Goal: Contribute content: Add original content to the website for others to see

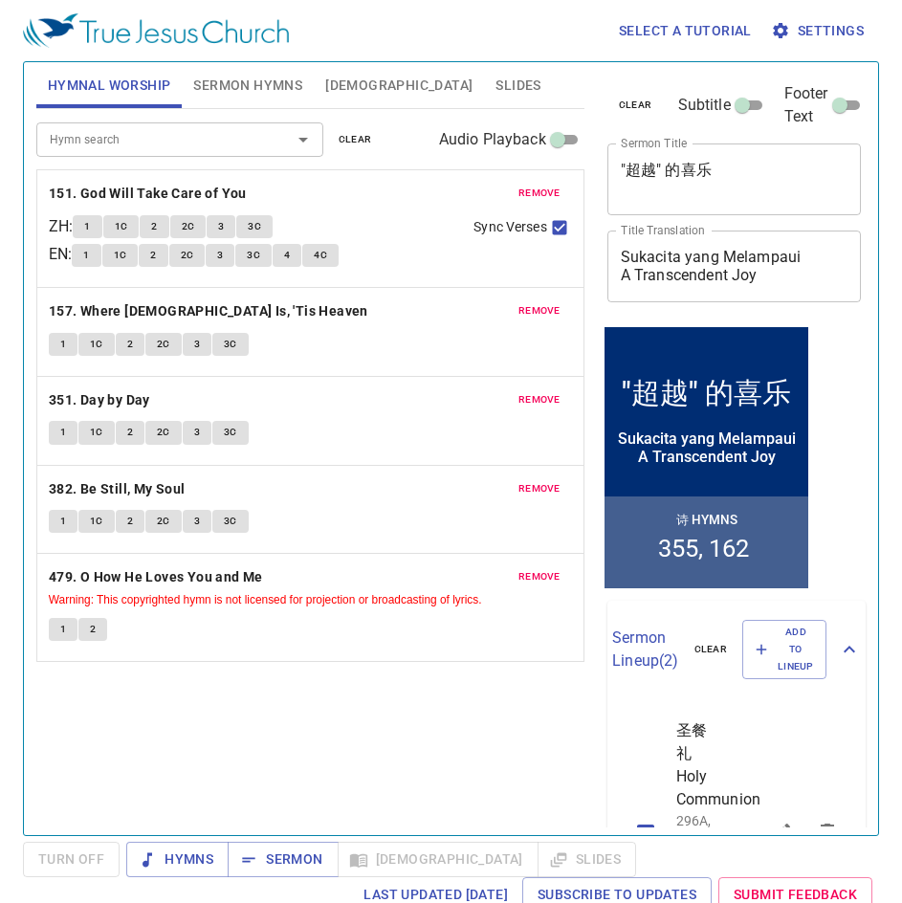
click at [496, 78] on span "Slides" at bounding box center [518, 86] width 45 height 24
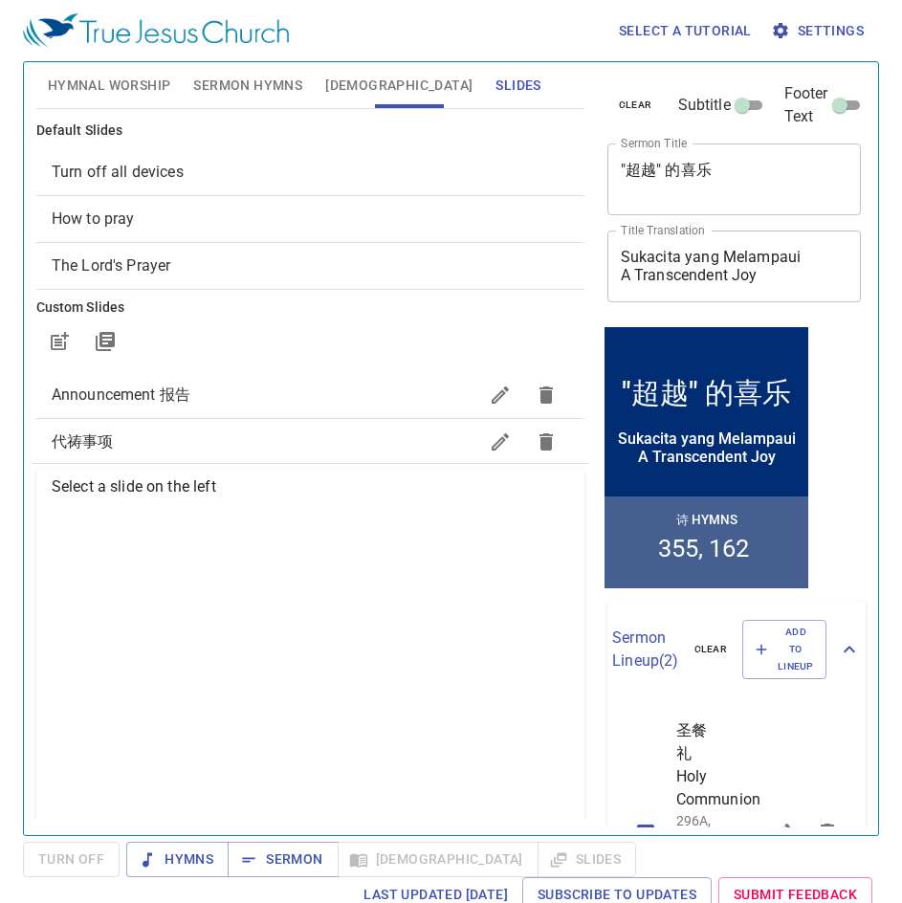
drag, startPoint x: 166, startPoint y: 216, endPoint x: 187, endPoint y: 224, distance: 22.4
click at [166, 215] on span "How to pray" at bounding box center [311, 219] width 518 height 23
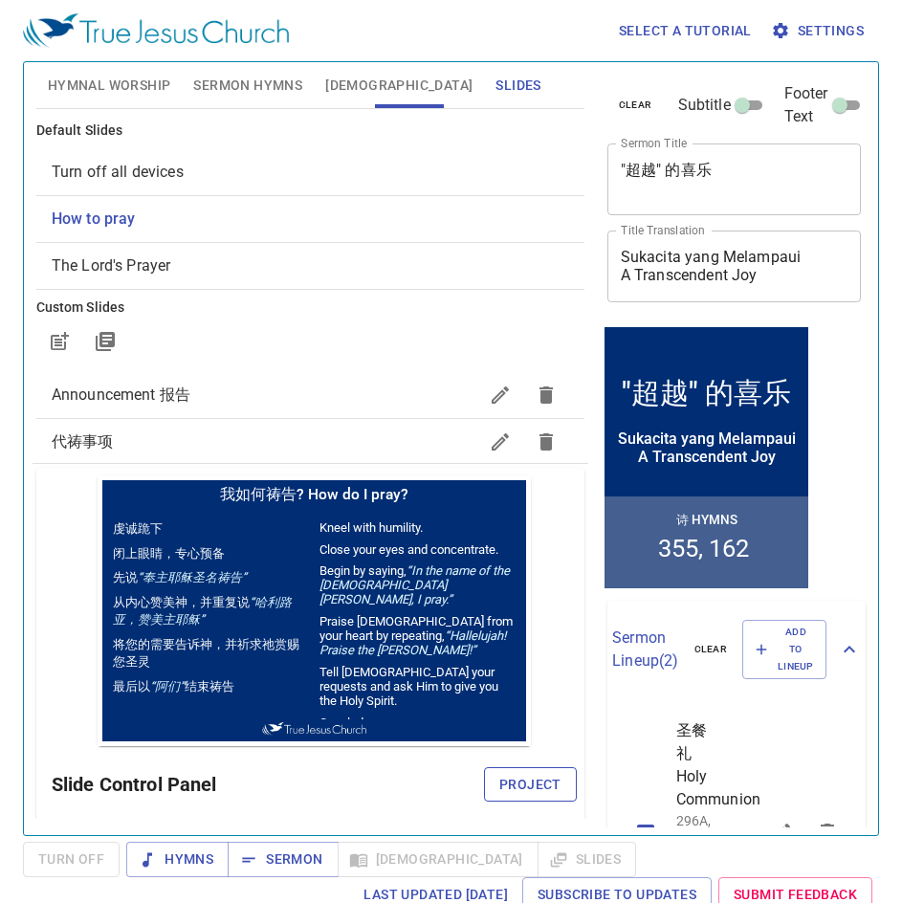
click at [501, 697] on span "Project" at bounding box center [530, 785] width 62 height 24
click at [202, 170] on span "Turn off all devices" at bounding box center [311, 172] width 518 height 23
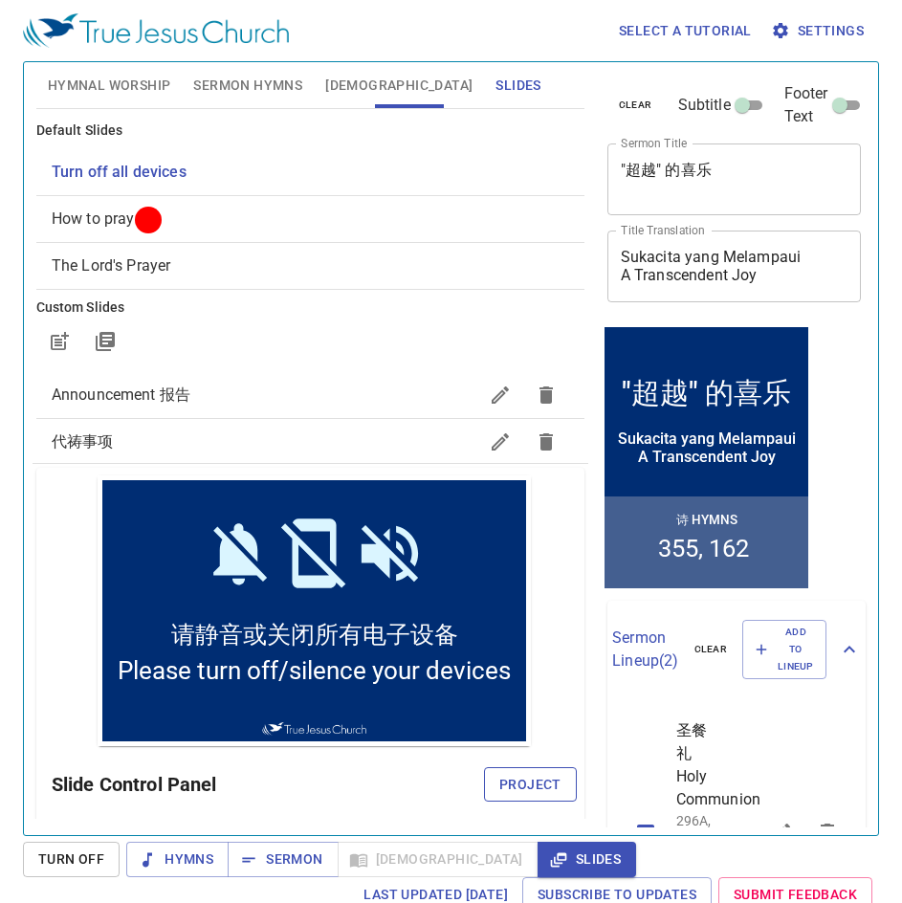
click at [500, 697] on span "Project" at bounding box center [530, 785] width 62 height 24
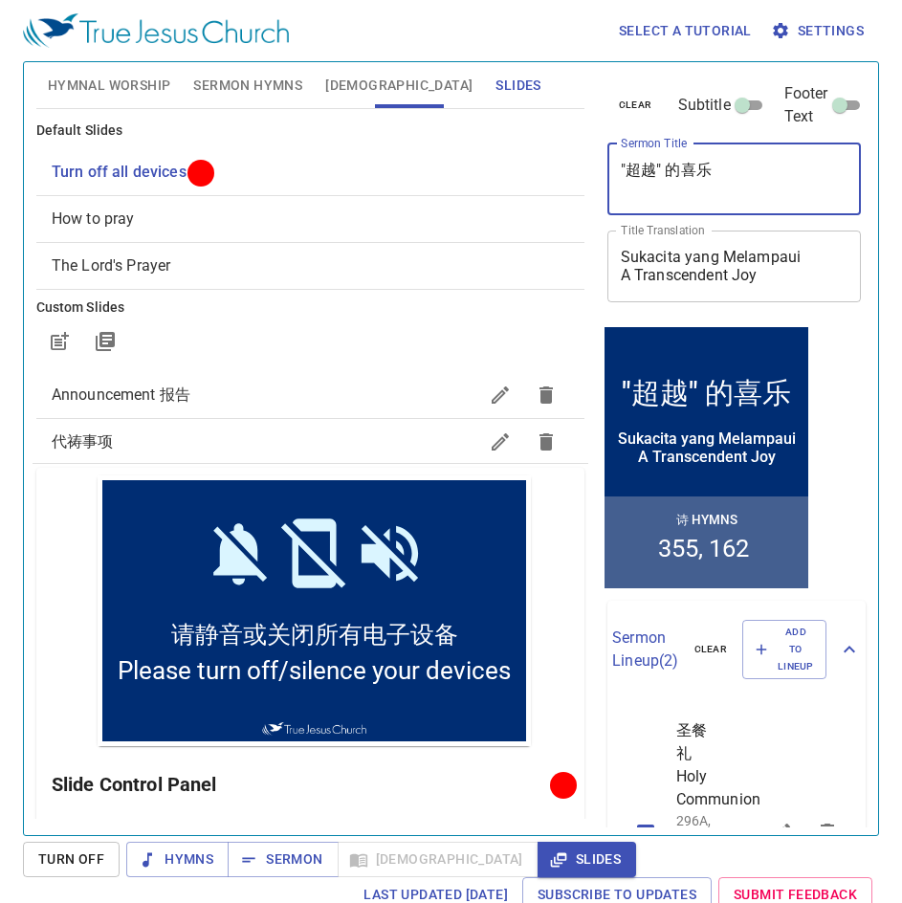
drag, startPoint x: 674, startPoint y: 194, endPoint x: 456, endPoint y: 196, distance: 218.1
click at [460, 196] on div "Hymnal Worship Sermon Hymns Bible Slides Hymn search Hymn search clear Audio Pl…" at bounding box center [451, 441] width 845 height 773
type textarea "在旷野四十年"
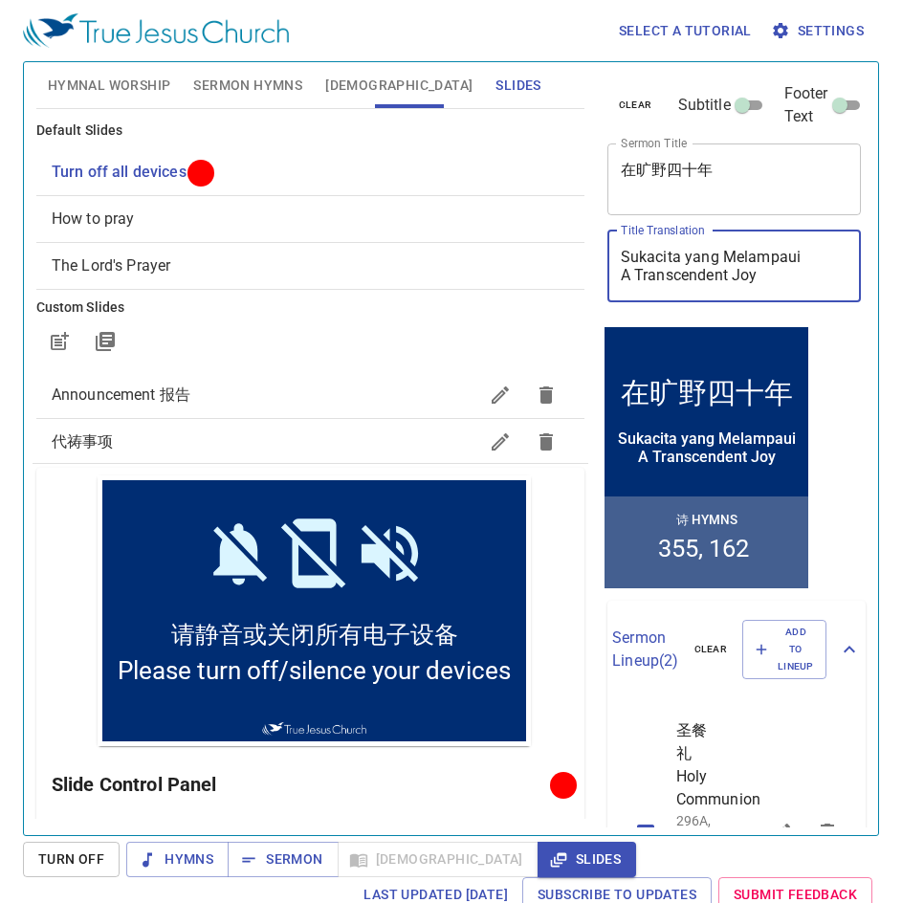
drag, startPoint x: 779, startPoint y: 278, endPoint x: 516, endPoint y: 247, distance: 265.0
click at [516, 247] on div "Hymnal Worship Sermon Hymns Bible Slides Hymn search Hymn search clear Audio Pl…" at bounding box center [451, 441] width 845 height 773
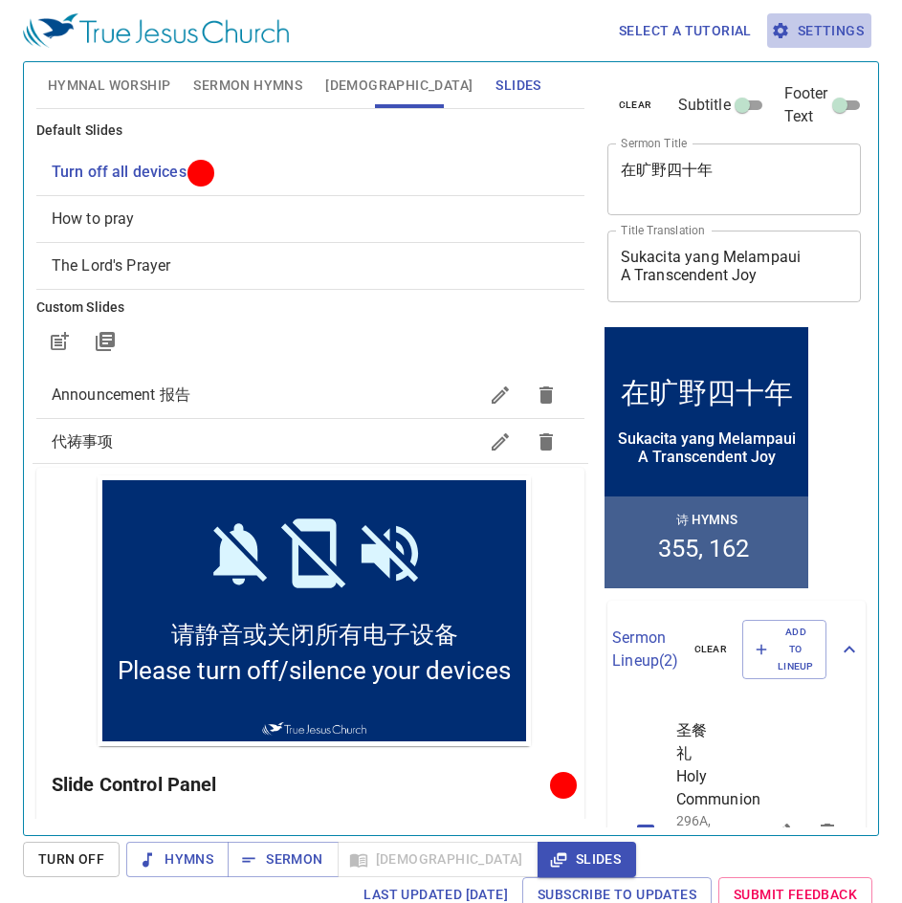
click at [820, 21] on span "Settings" at bounding box center [819, 31] width 89 height 24
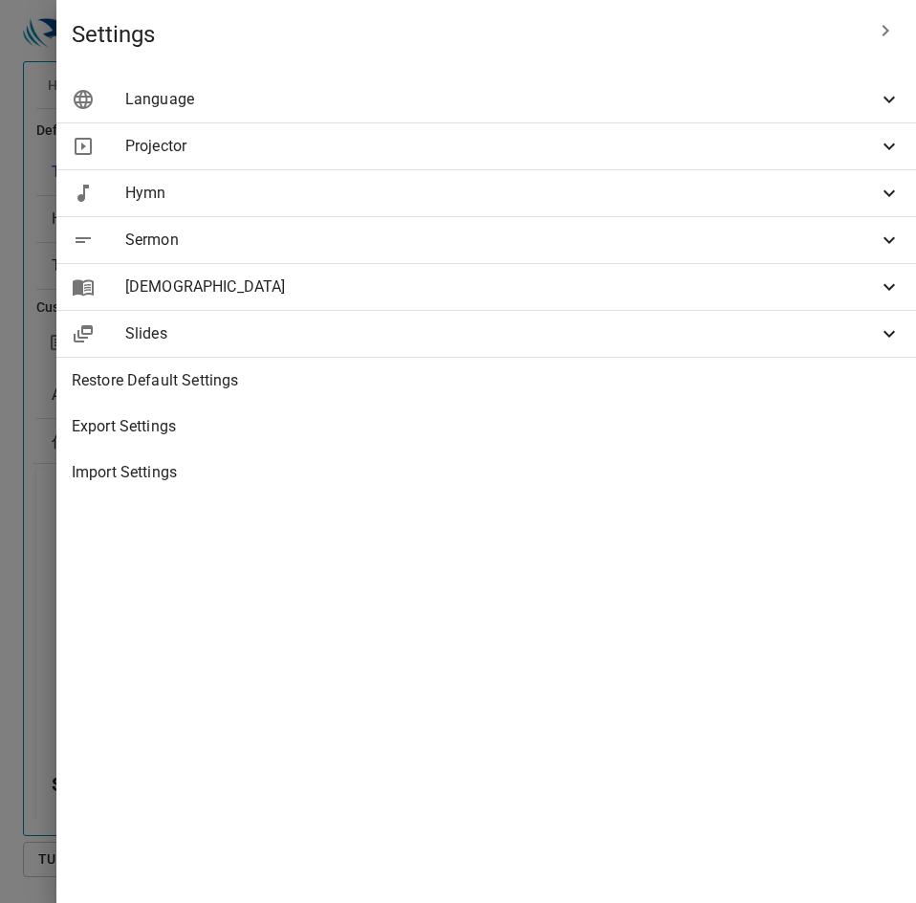
click at [693, 109] on span "Language" at bounding box center [501, 99] width 753 height 23
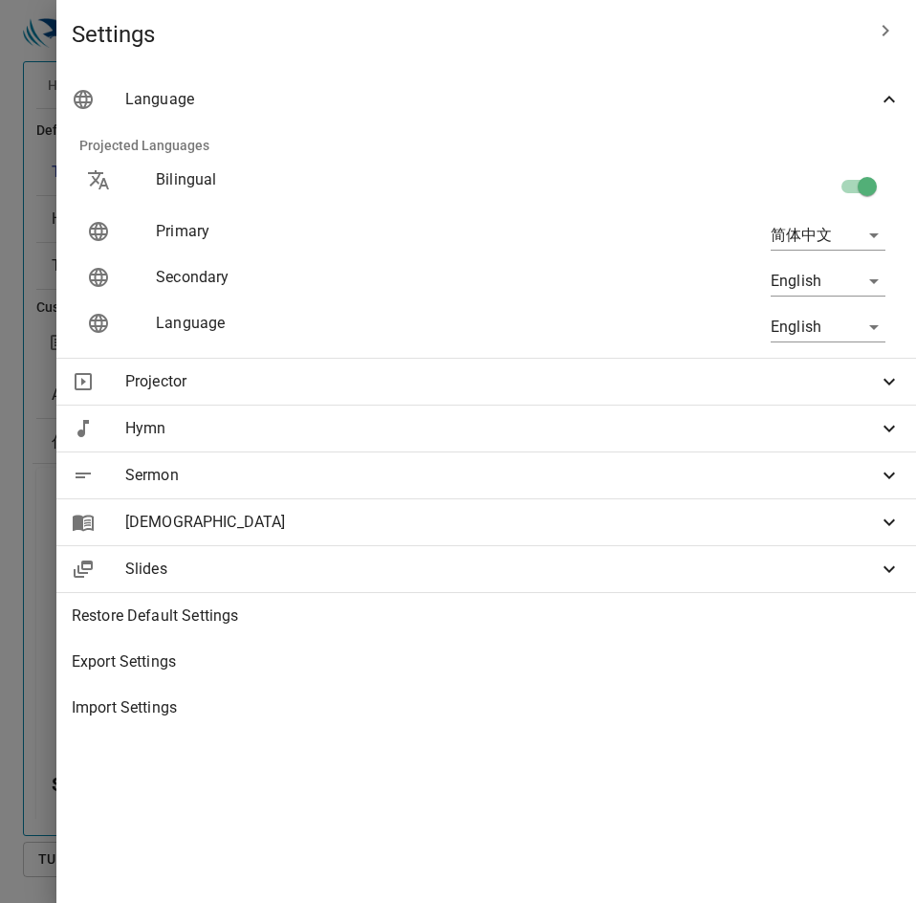
click at [313, 150] on div at bounding box center [458, 451] width 916 height 903
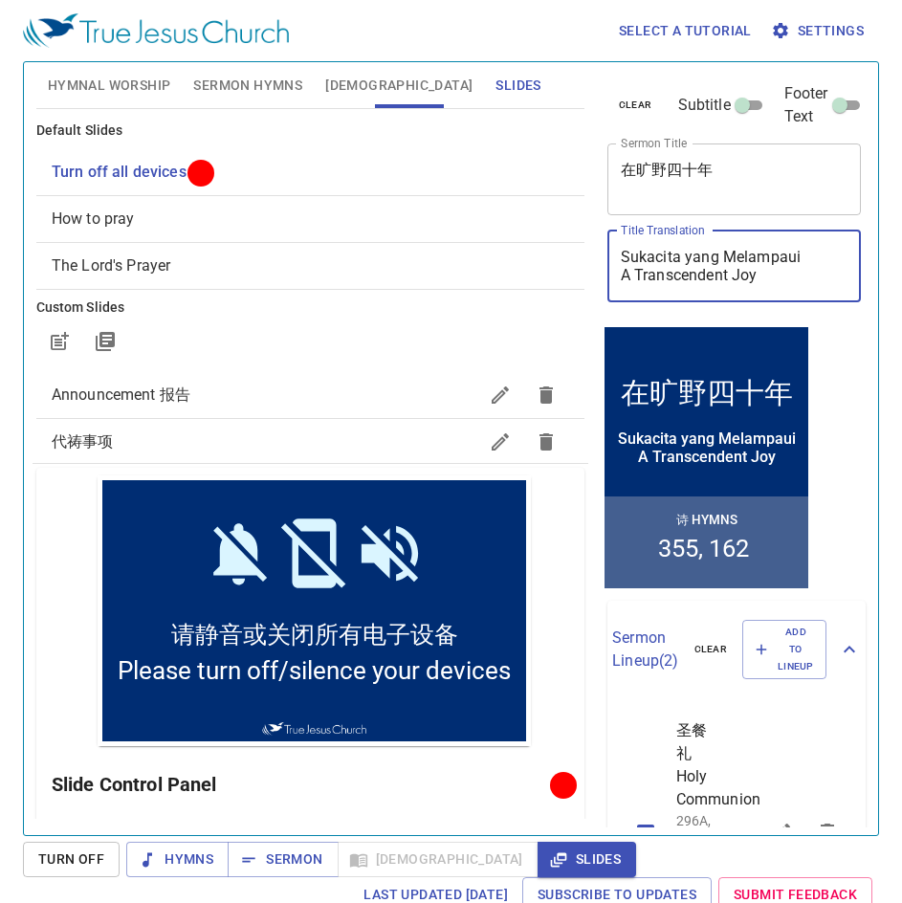
drag, startPoint x: 776, startPoint y: 279, endPoint x: 485, endPoint y: 225, distance: 295.9
click at [485, 225] on div "Hymnal Worship Sermon Hymns Bible Slides Hymn search Hymn search clear Audio Pl…" at bounding box center [451, 441] width 845 height 773
type textarea "40 Years In The Wilderness"
click at [206, 81] on span "Sermon Hymns" at bounding box center [247, 86] width 109 height 24
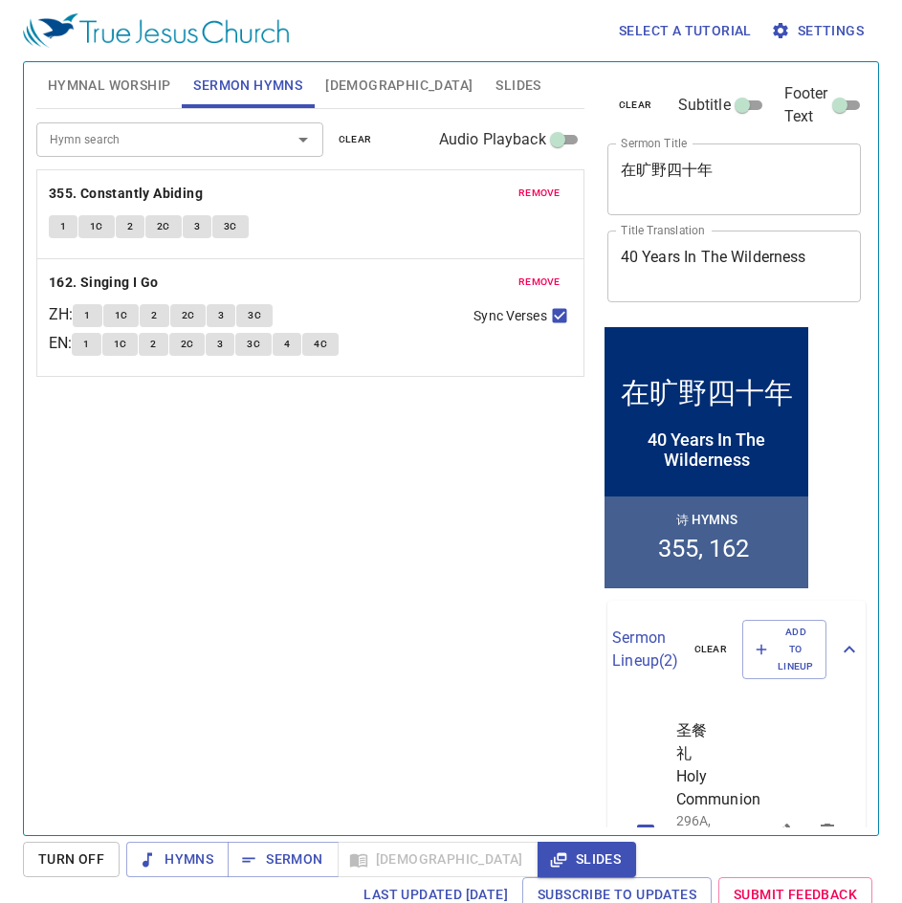
click at [552, 198] on span "remove" at bounding box center [539, 193] width 42 height 17
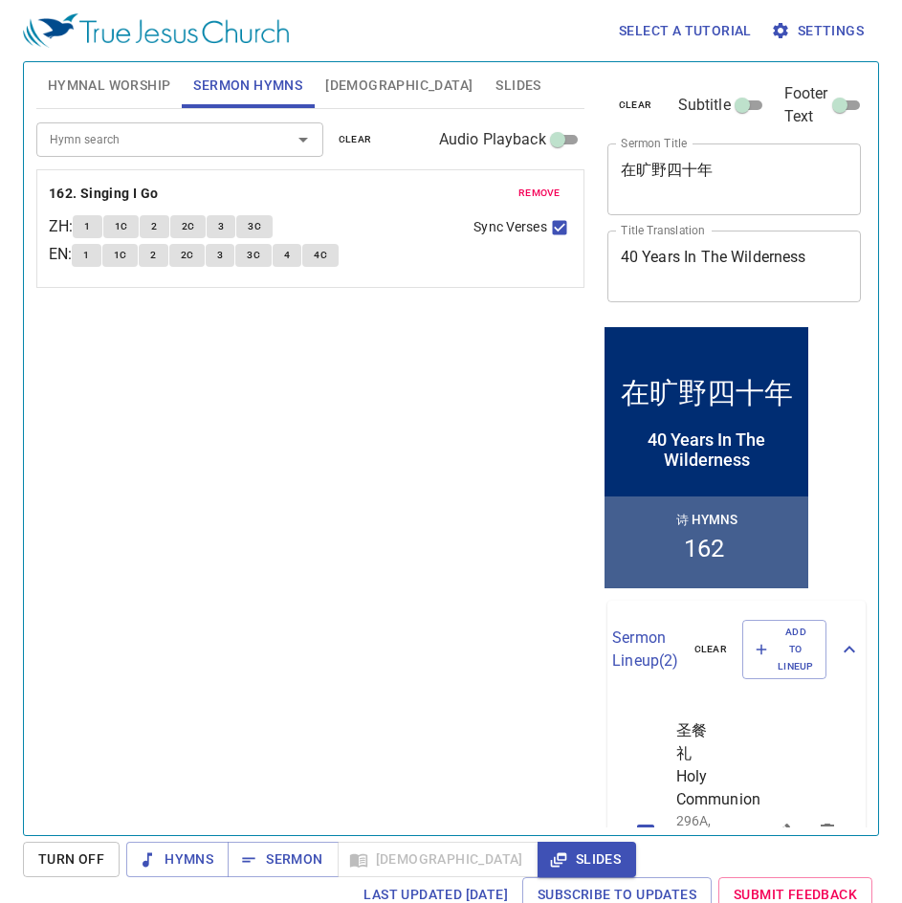
click at [552, 198] on span "remove" at bounding box center [539, 193] width 42 height 17
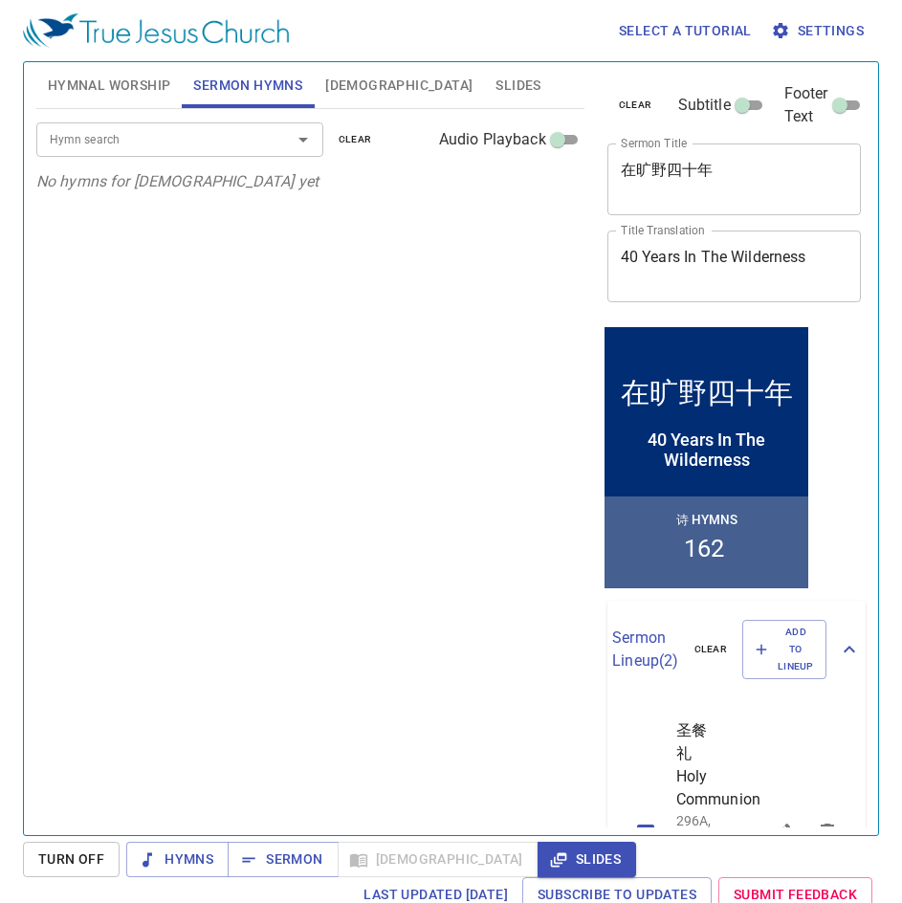
click at [552, 198] on div "Hymn search Hymn search clear Audio Playback No hymns for sermon yet" at bounding box center [310, 464] width 548 height 710
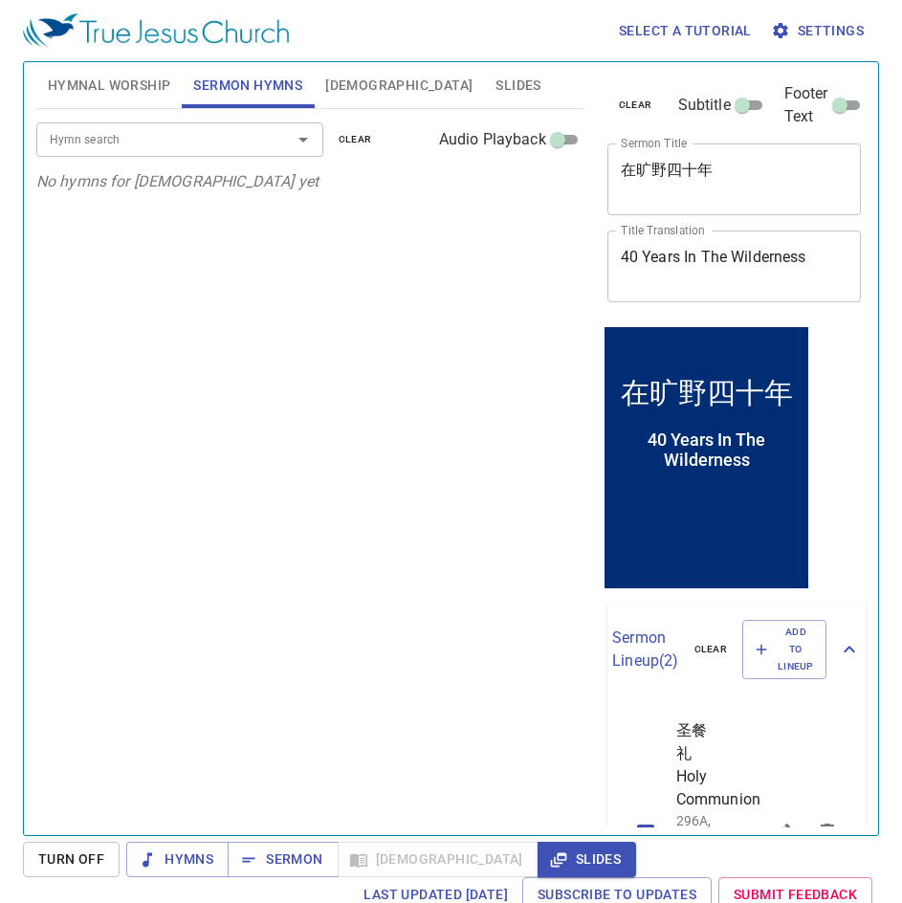
click at [114, 151] on div "Hymn search" at bounding box center [179, 138] width 287 height 33
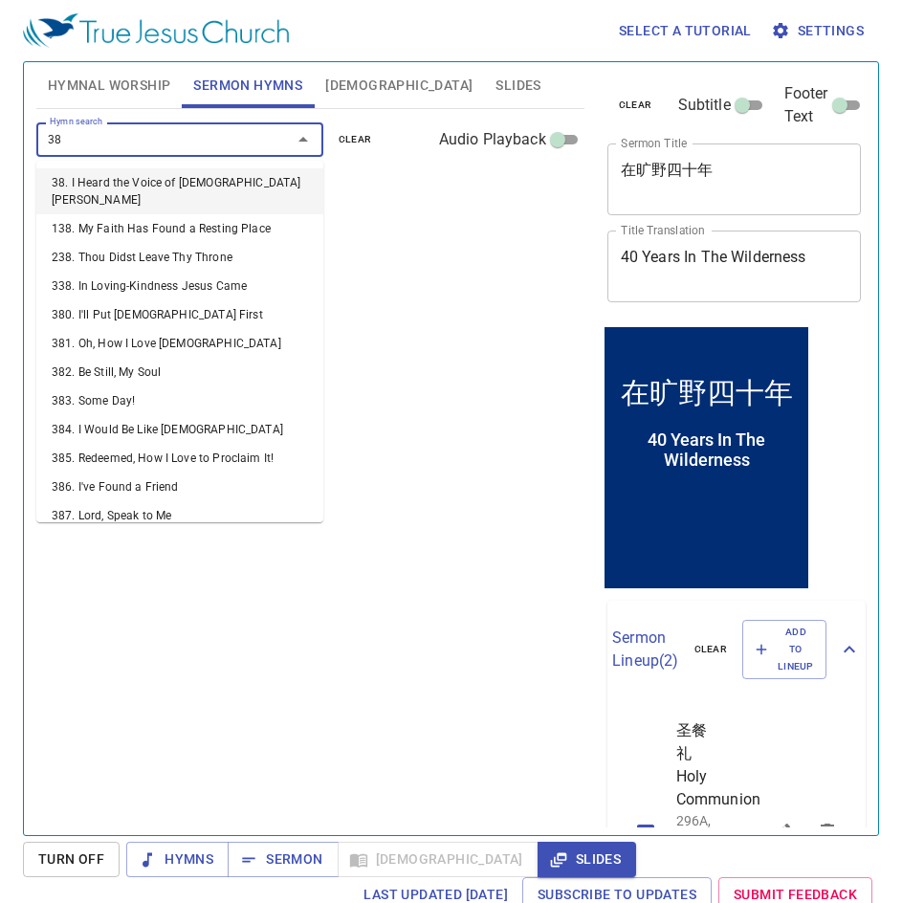
type input "382"
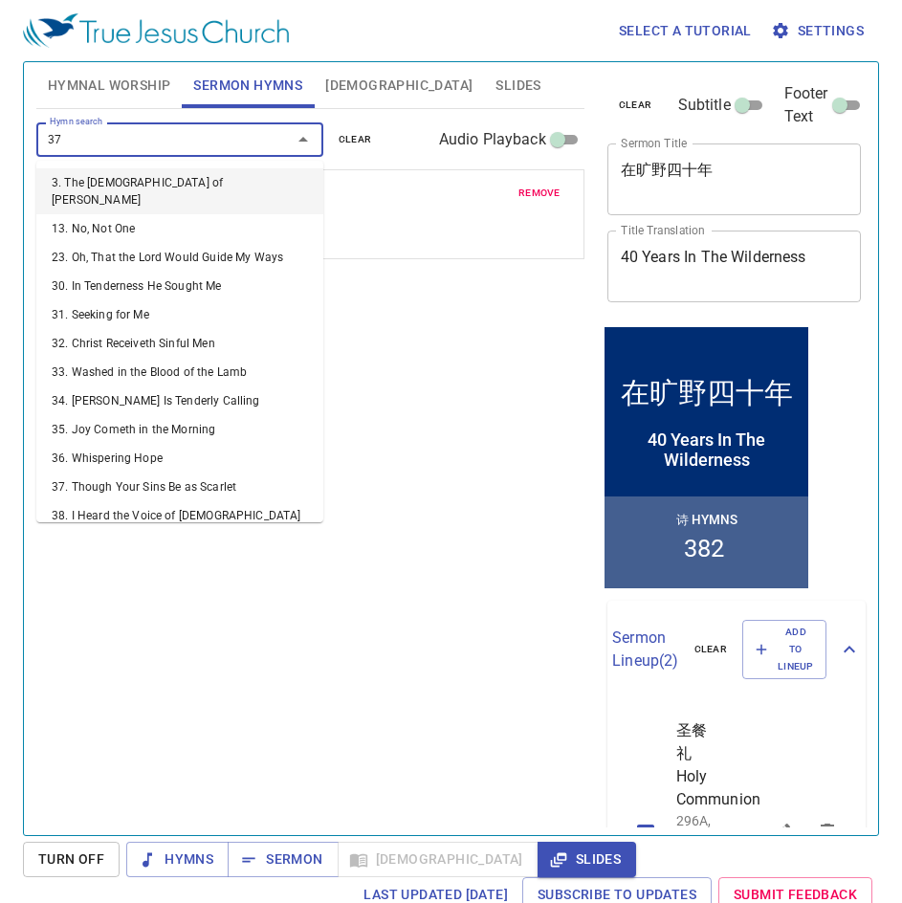
type input "379"
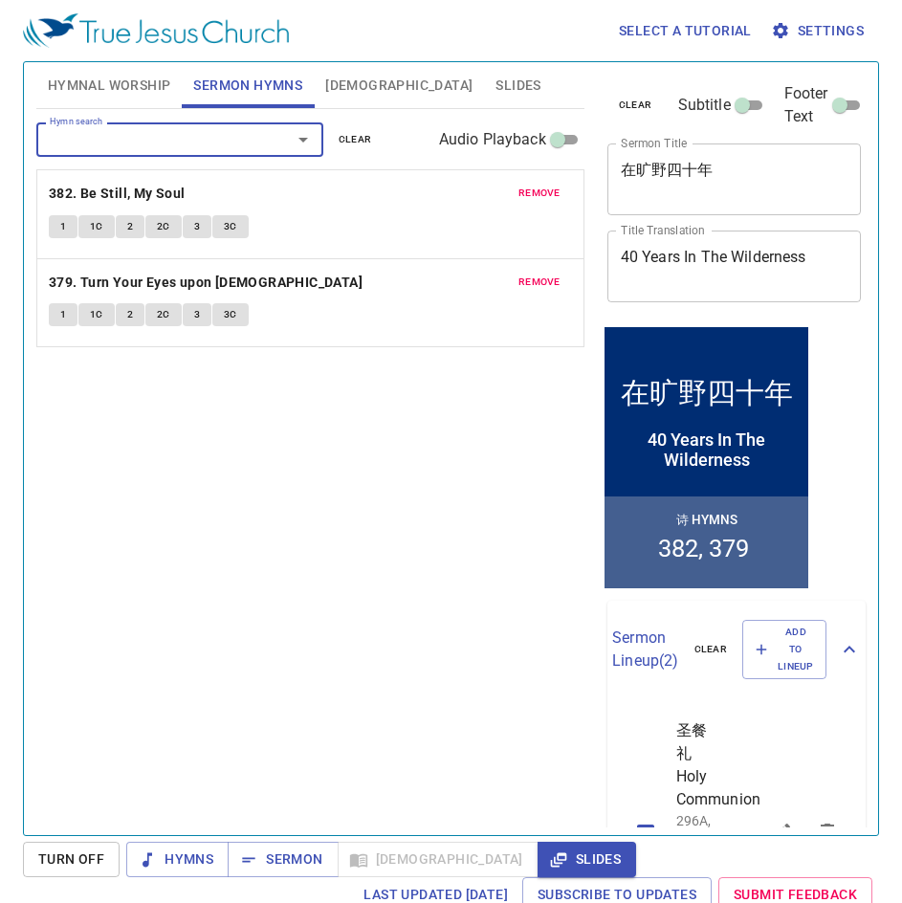
click at [84, 83] on span "Hymnal Worship" at bounding box center [109, 86] width 123 height 24
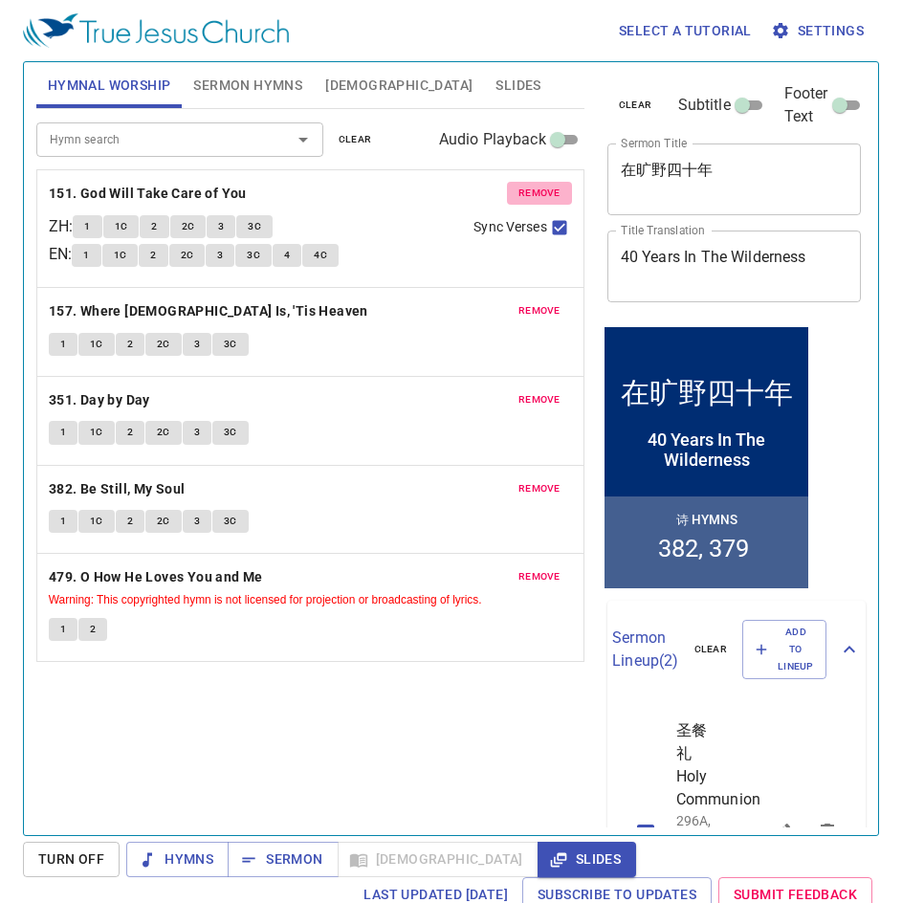
click at [537, 199] on span "remove" at bounding box center [539, 193] width 42 height 17
click at [537, 302] on span "remove" at bounding box center [539, 310] width 42 height 17
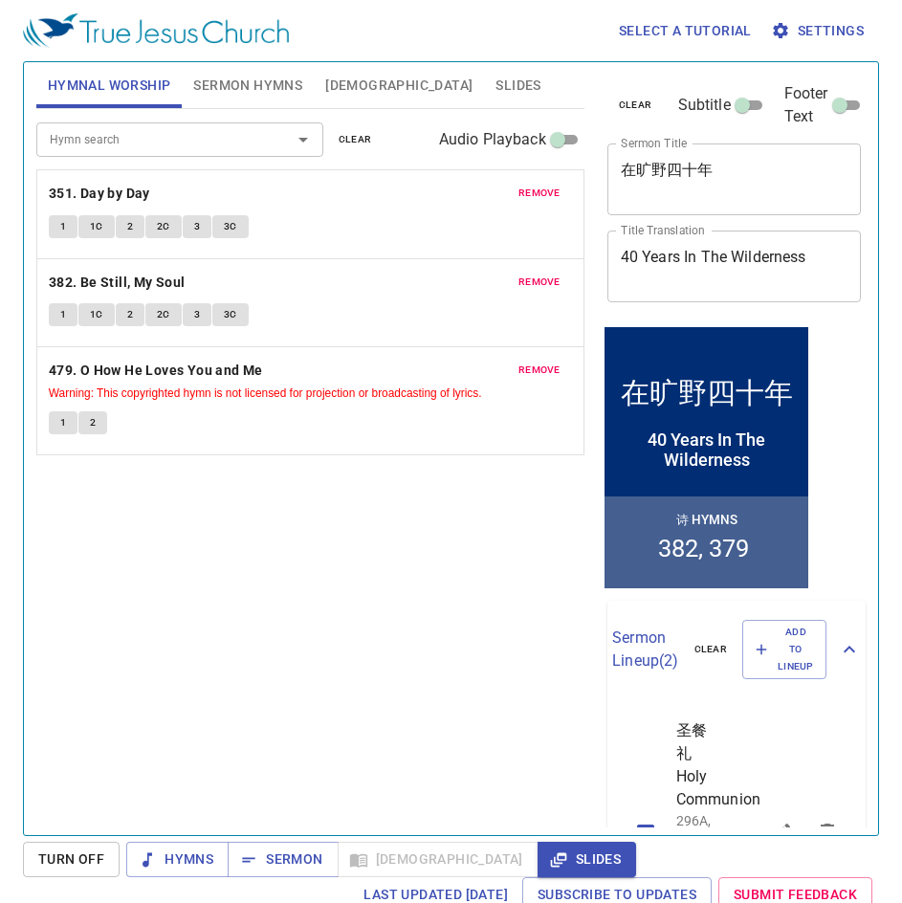
click at [537, 199] on span "remove" at bounding box center [539, 193] width 42 height 17
click at [537, 274] on span "remove" at bounding box center [539, 282] width 42 height 17
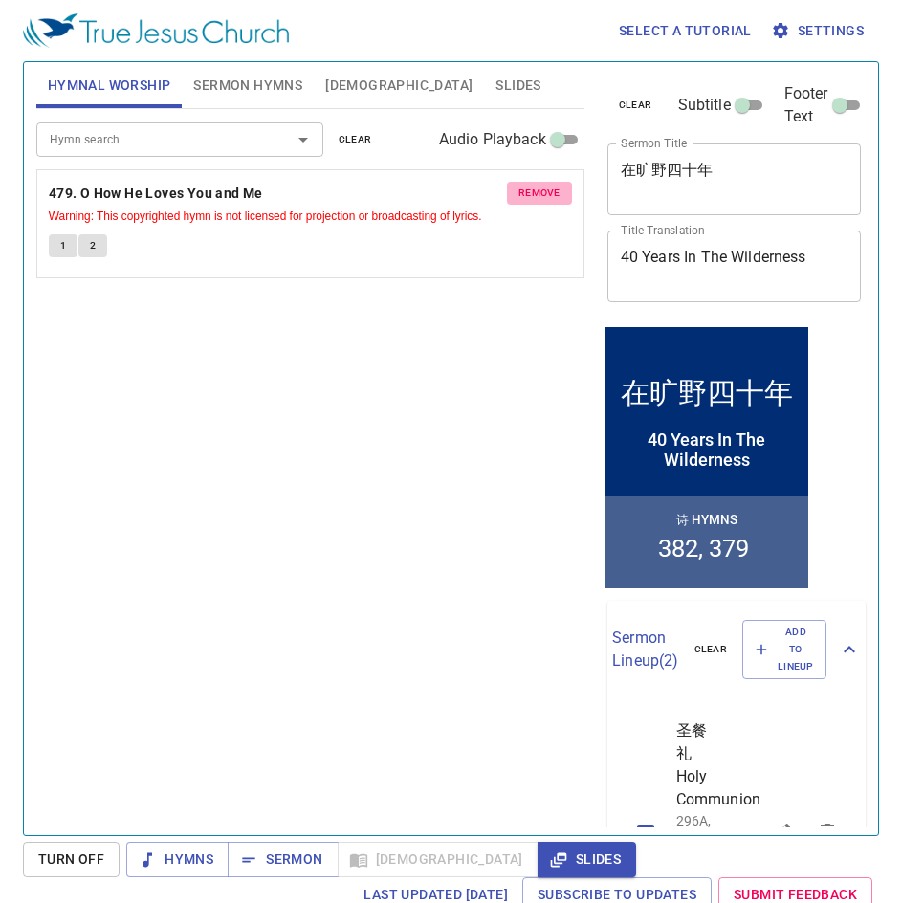
click at [537, 199] on span "remove" at bounding box center [539, 193] width 42 height 17
click at [537, 199] on div "Hymn search Hymn search clear Audio Playback remove 479. O How He Loves You and…" at bounding box center [310, 464] width 548 height 710
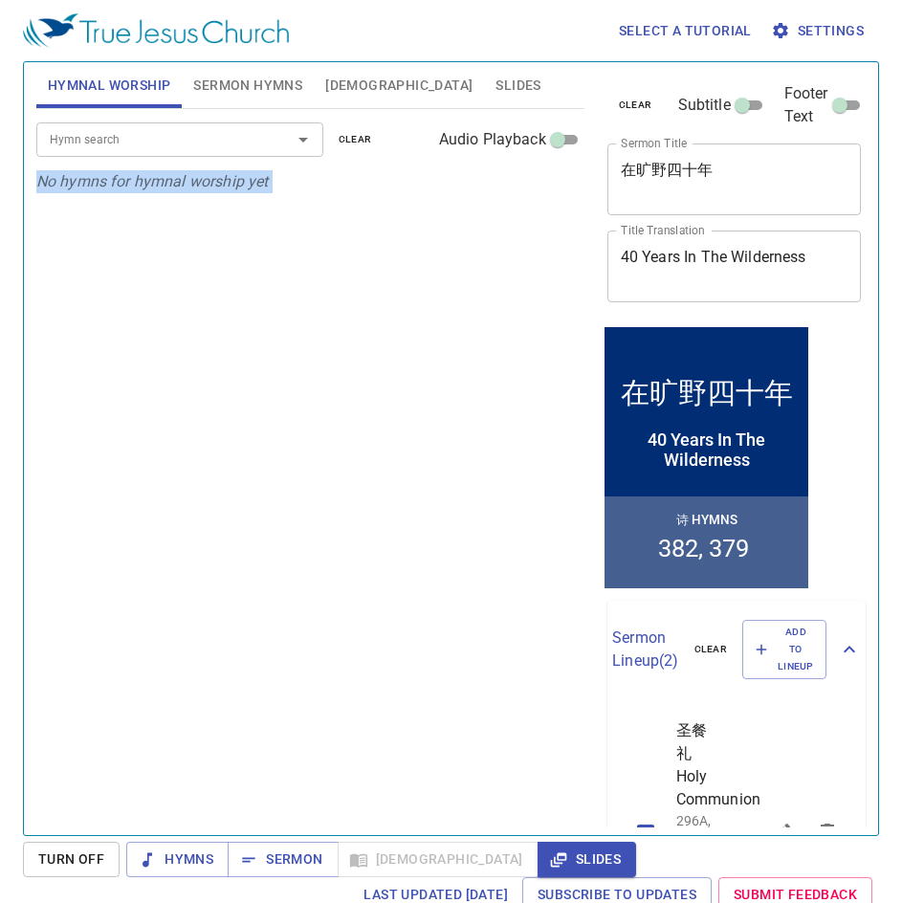
click at [537, 199] on div "Hymn search Hymn search clear Audio Playback No hymns for hymnal worship yet" at bounding box center [310, 464] width 548 height 710
click at [213, 153] on div "Hymn search" at bounding box center [179, 138] width 287 height 33
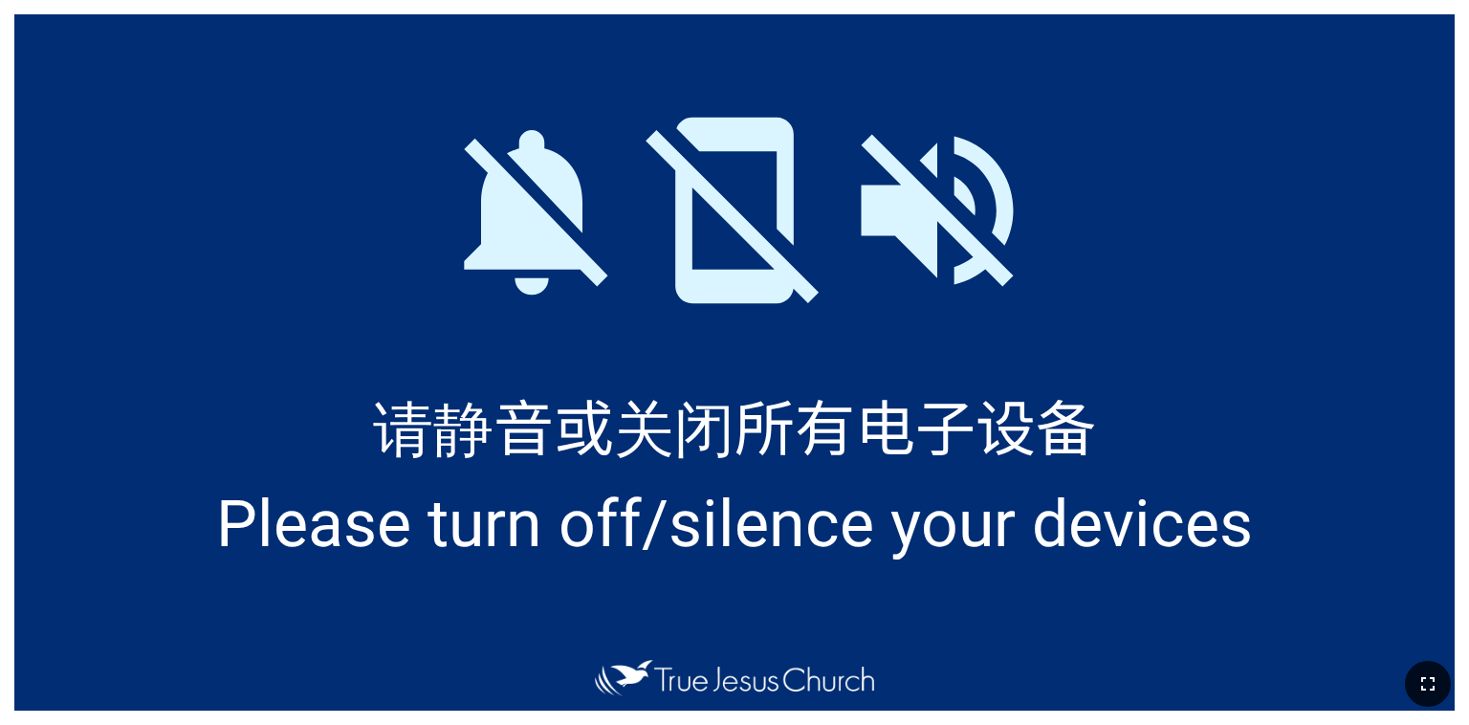
click at [1431, 686] on icon "button" at bounding box center [1428, 684] width 23 height 23
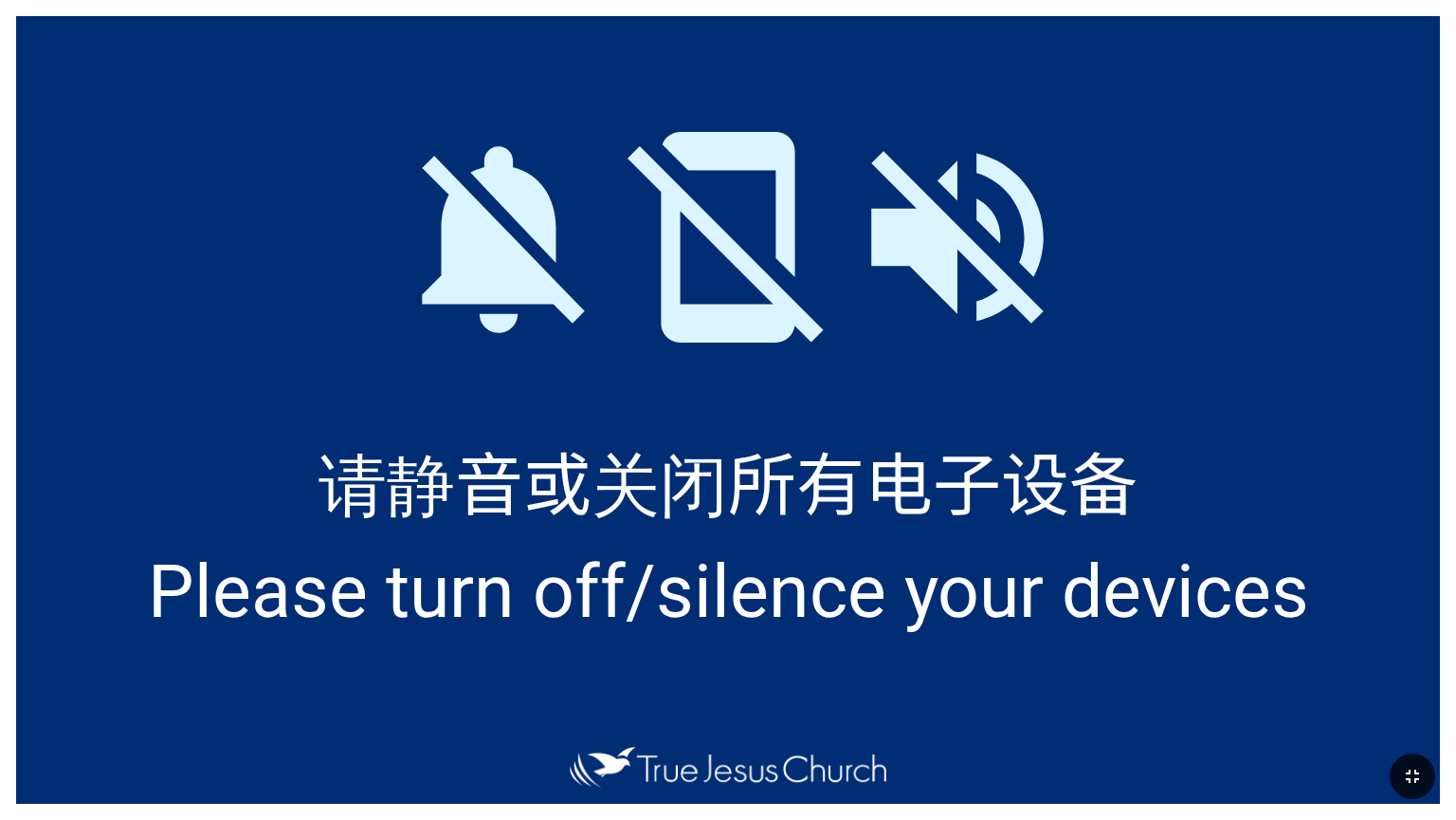
click at [623, 399] on div at bounding box center [728, 220] width 1424 height 410
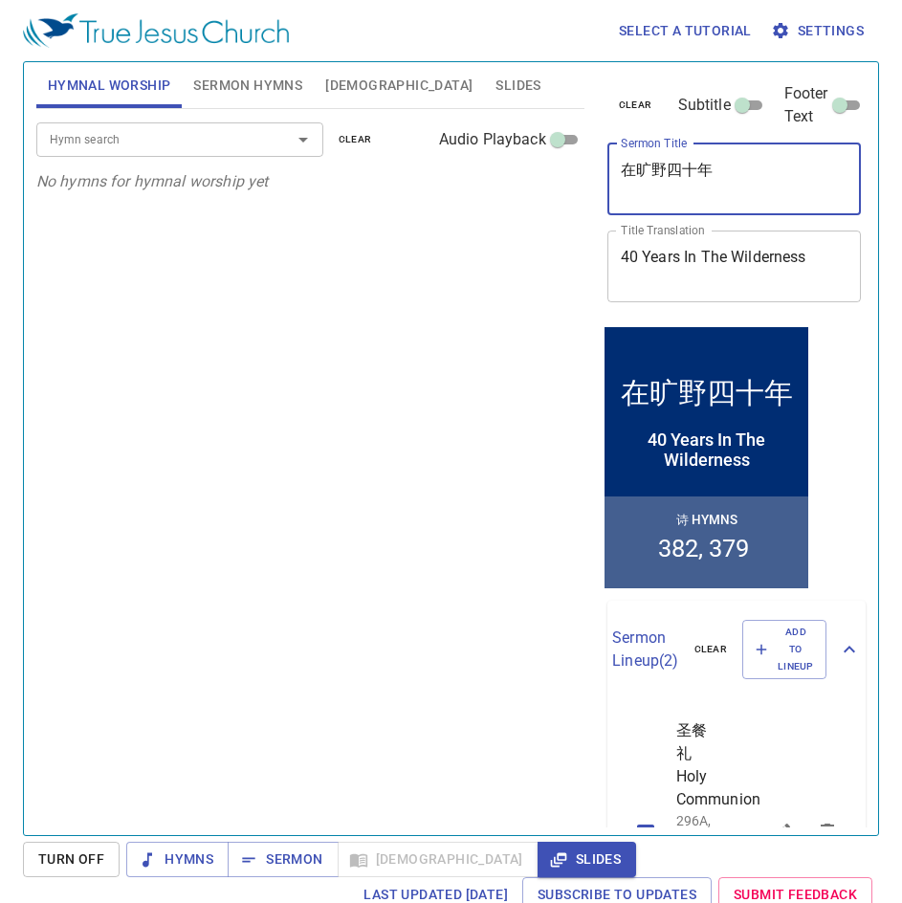
drag, startPoint x: 739, startPoint y: 172, endPoint x: 620, endPoint y: 182, distance: 120.0
click at [621, 182] on textarea "在旷野四十年" at bounding box center [735, 179] width 228 height 36
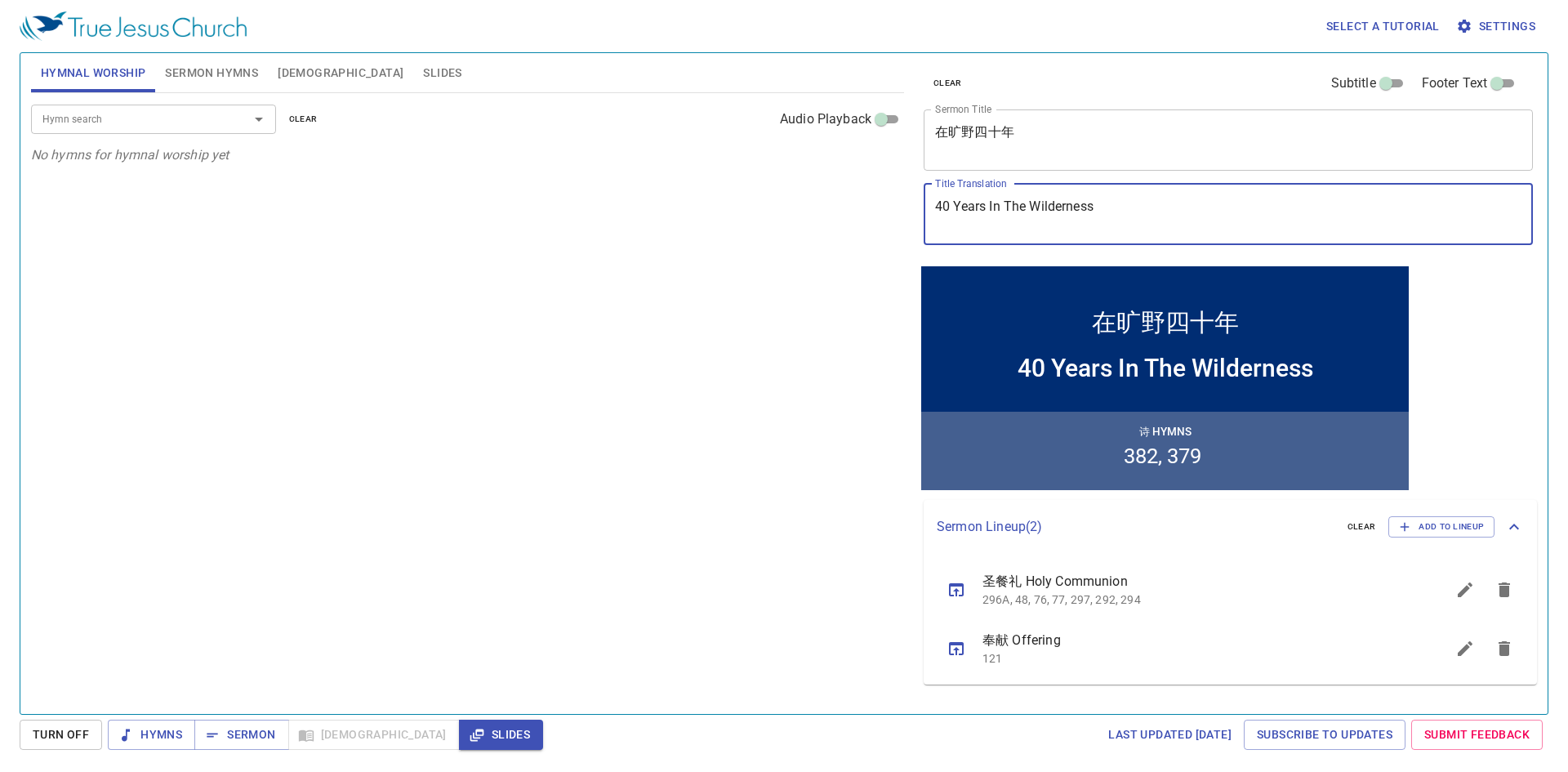
drag, startPoint x: 1137, startPoint y: 218, endPoint x: 918, endPoint y: 209, distance: 219.2
click at [769, 214] on div "clear Subtitle Footer Text Sermon Title 在旷野四十年 x Sermon Title Title Translation…" at bounding box center [1227, 377] width 632 height 661
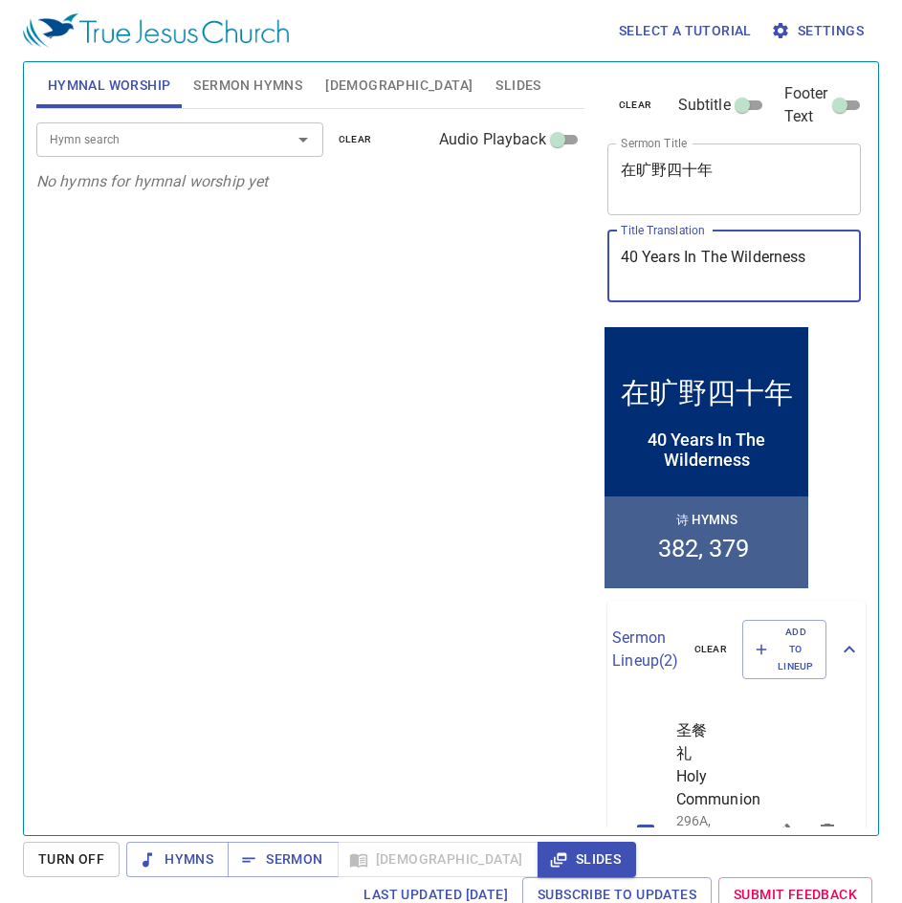
click at [123, 148] on input "Hymn search" at bounding box center [151, 139] width 219 height 22
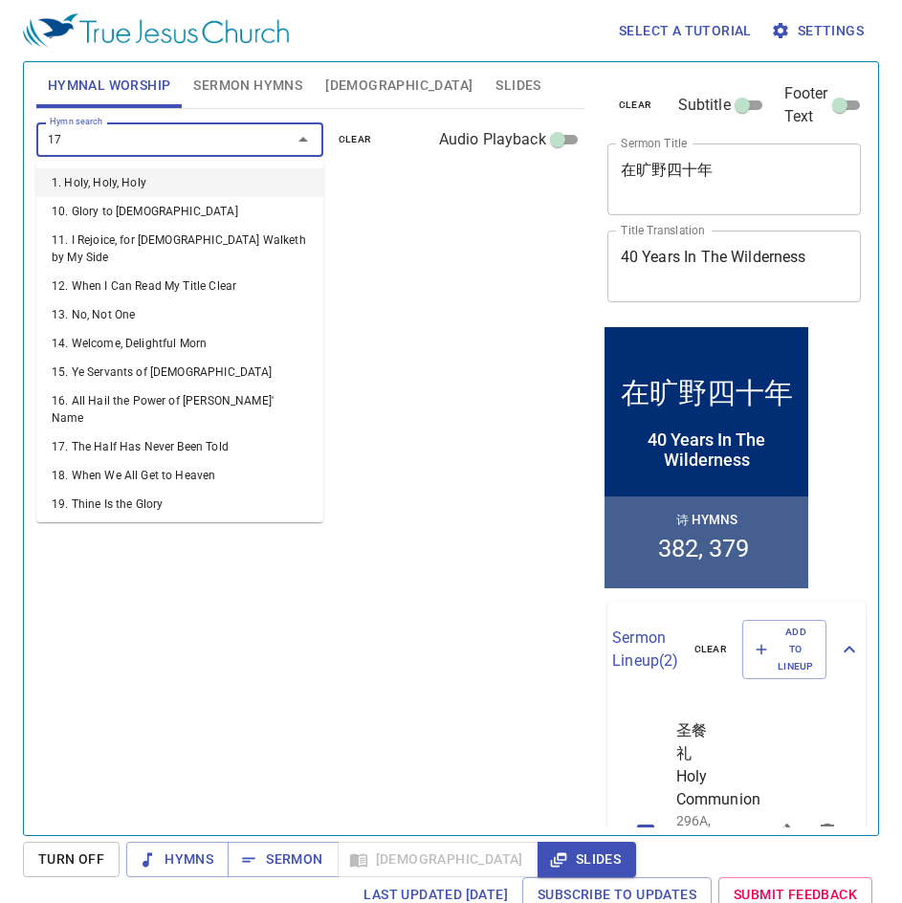
type input "173"
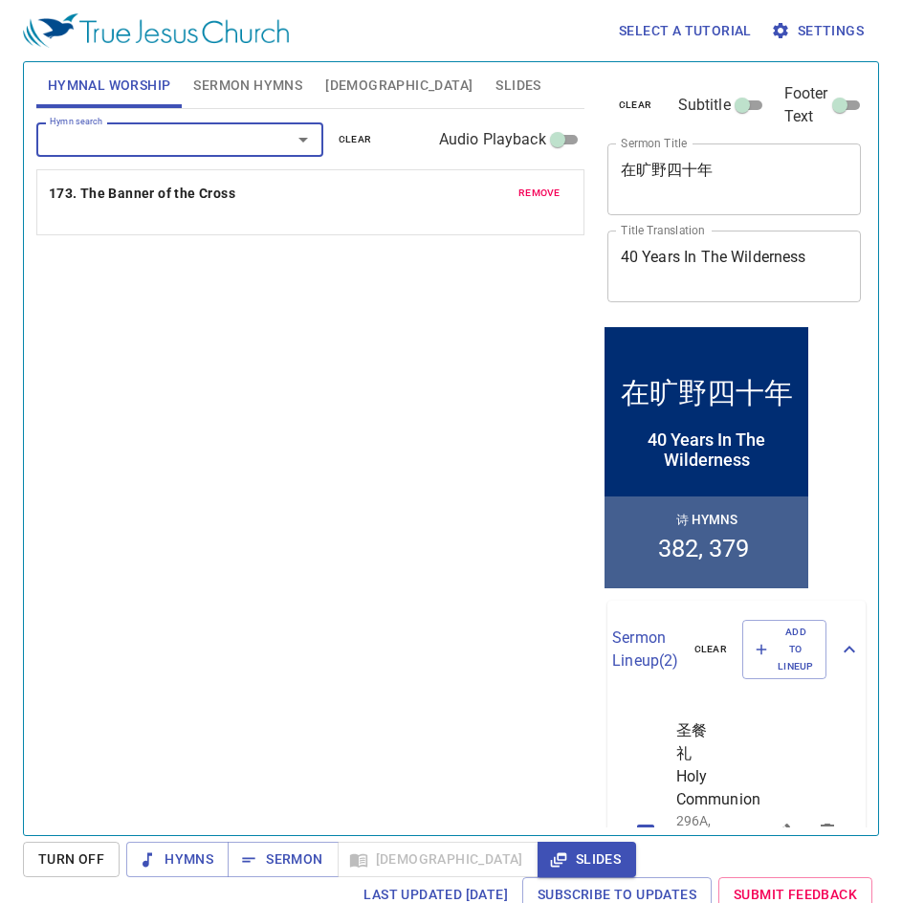
type input "2"
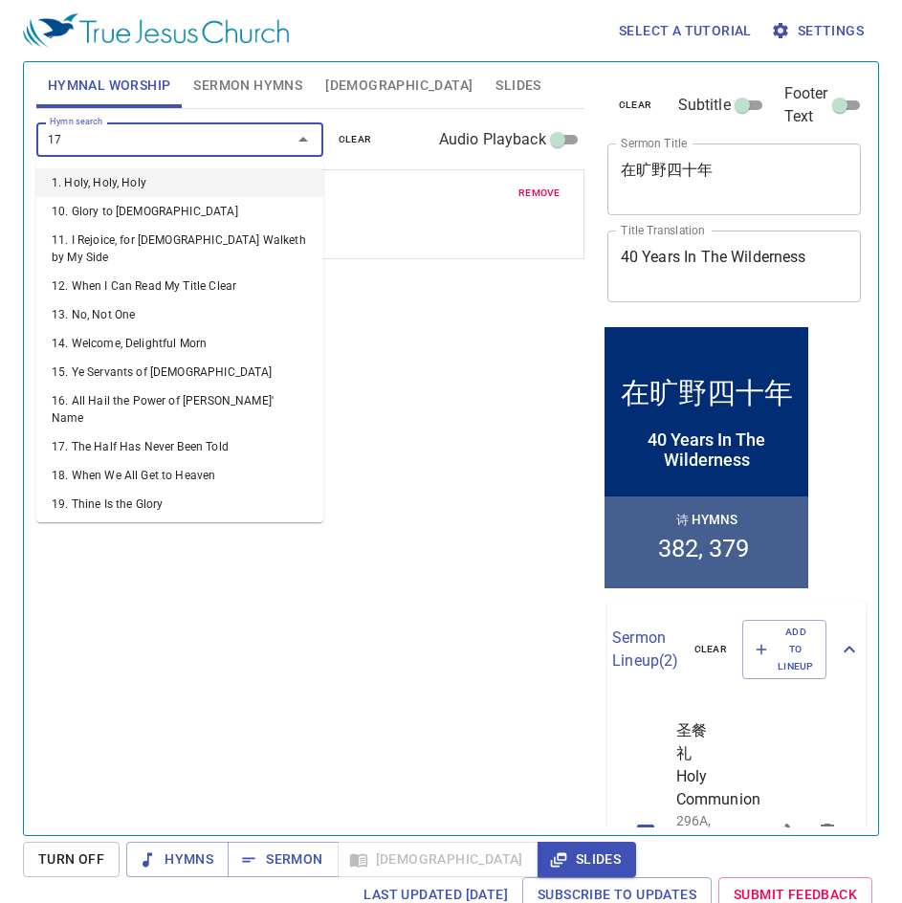
type input "174"
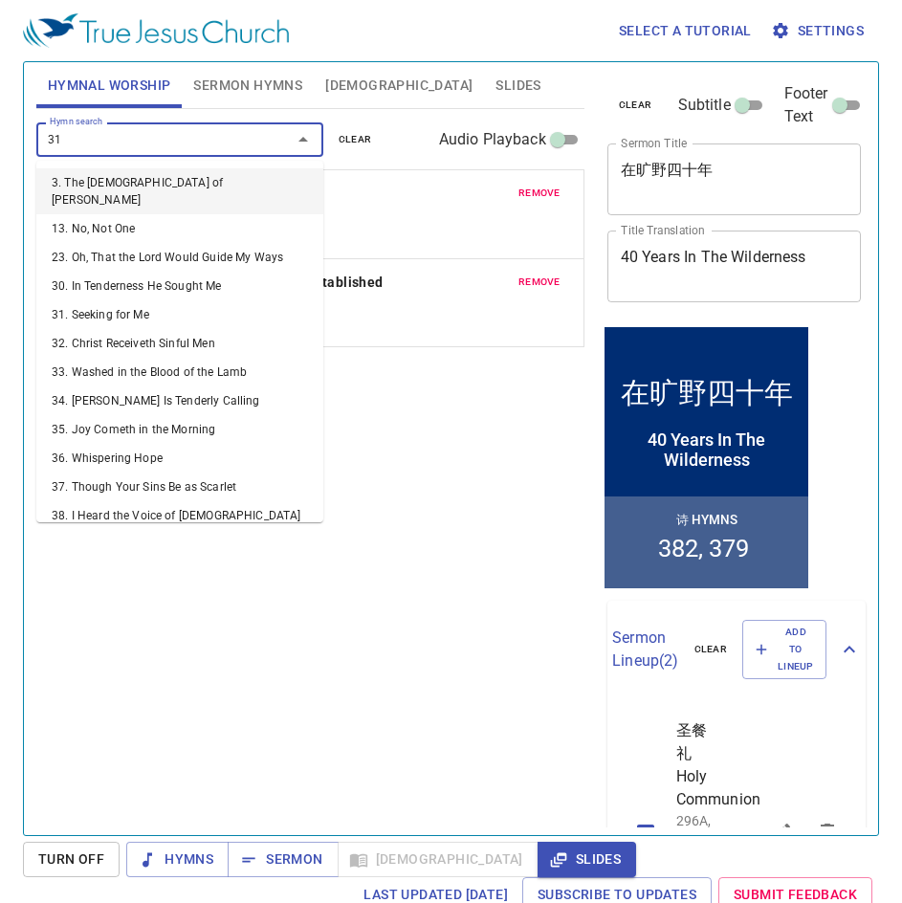
type input "318"
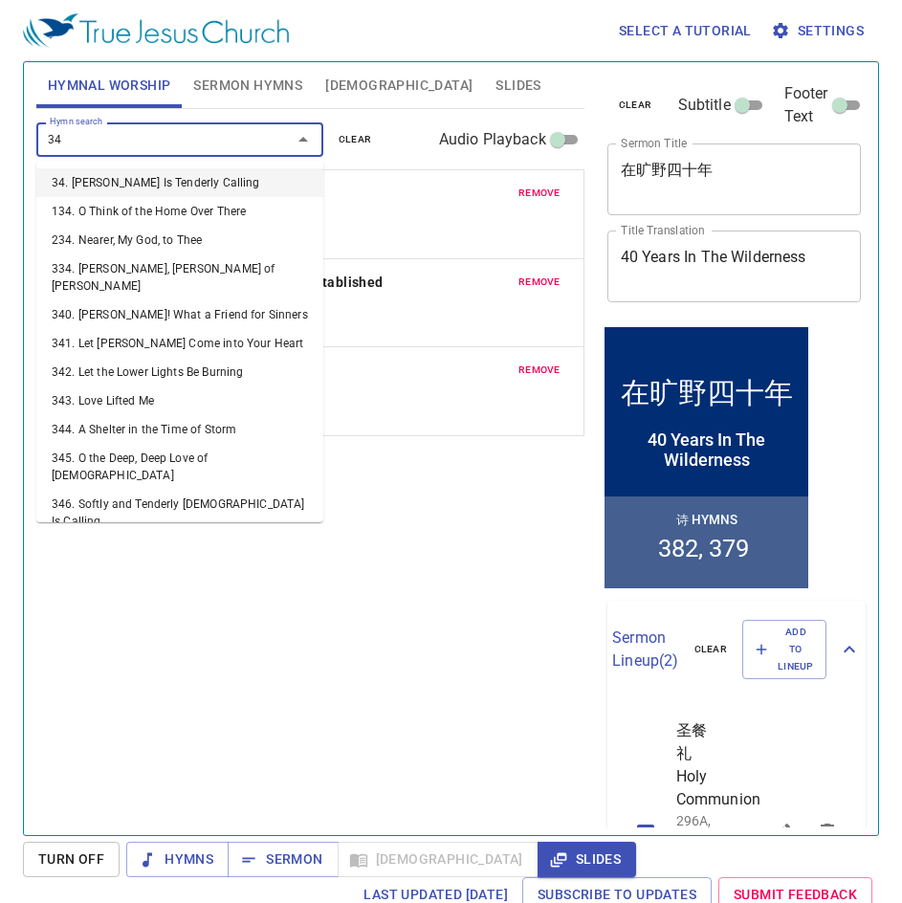
type input "344"
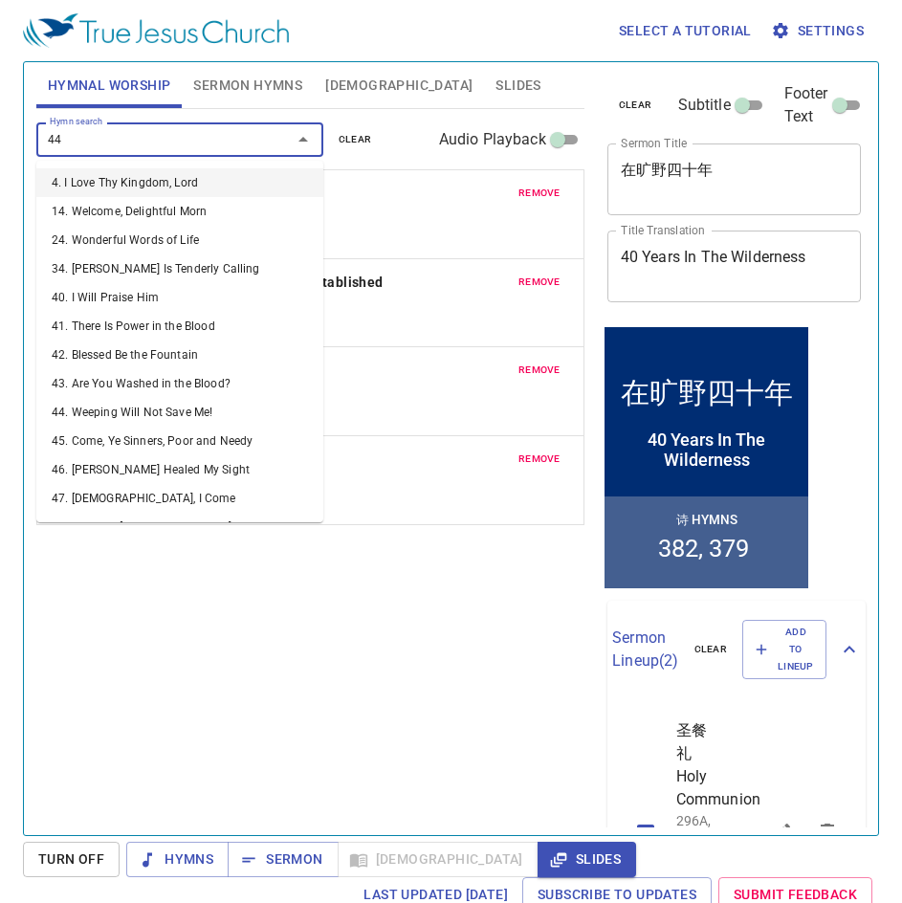
type input "441"
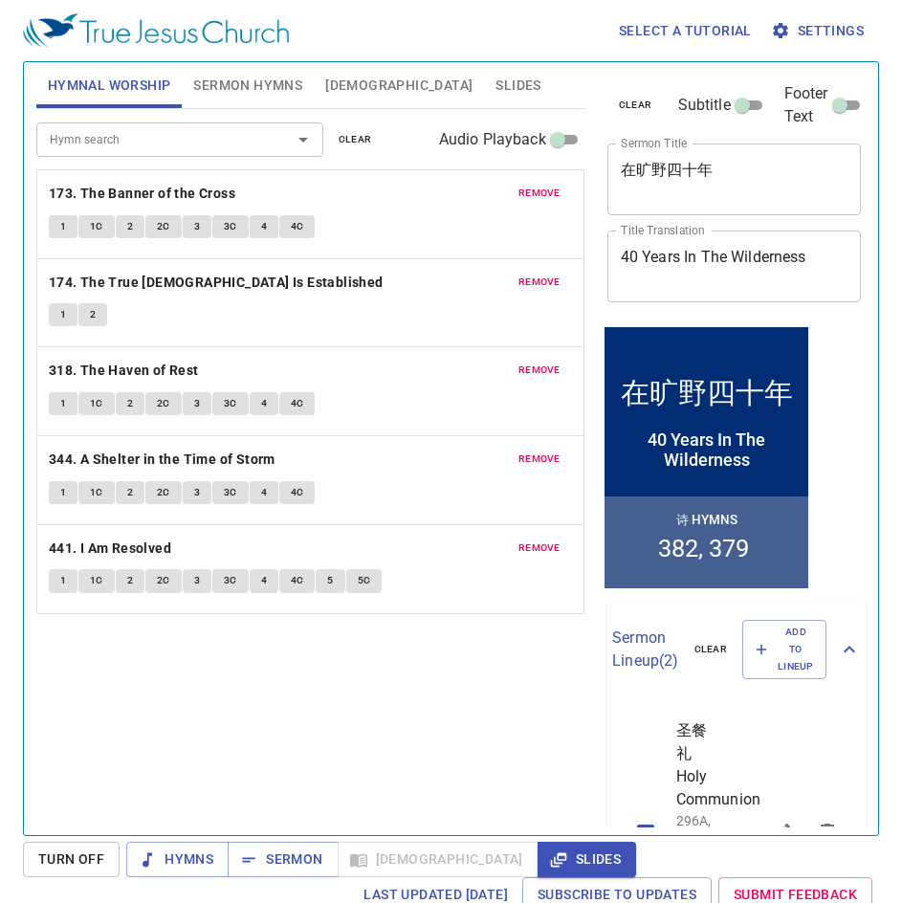
click at [196, 685] on div "Hymn search Hymn search clear Audio Playback remove 173. The Banner of the Cros…" at bounding box center [310, 464] width 548 height 710
click at [337, 81] on span "[DEMOGRAPHIC_DATA]" at bounding box center [398, 86] width 147 height 24
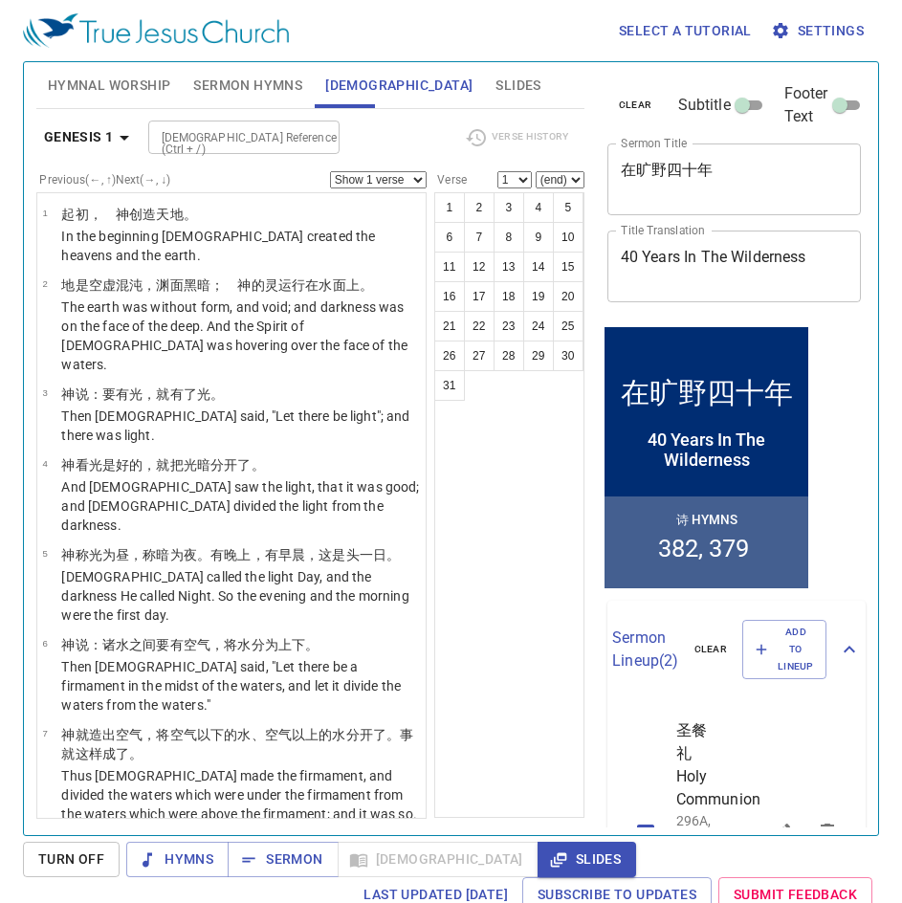
click at [267, 87] on span "Sermon Hymns" at bounding box center [247, 86] width 109 height 24
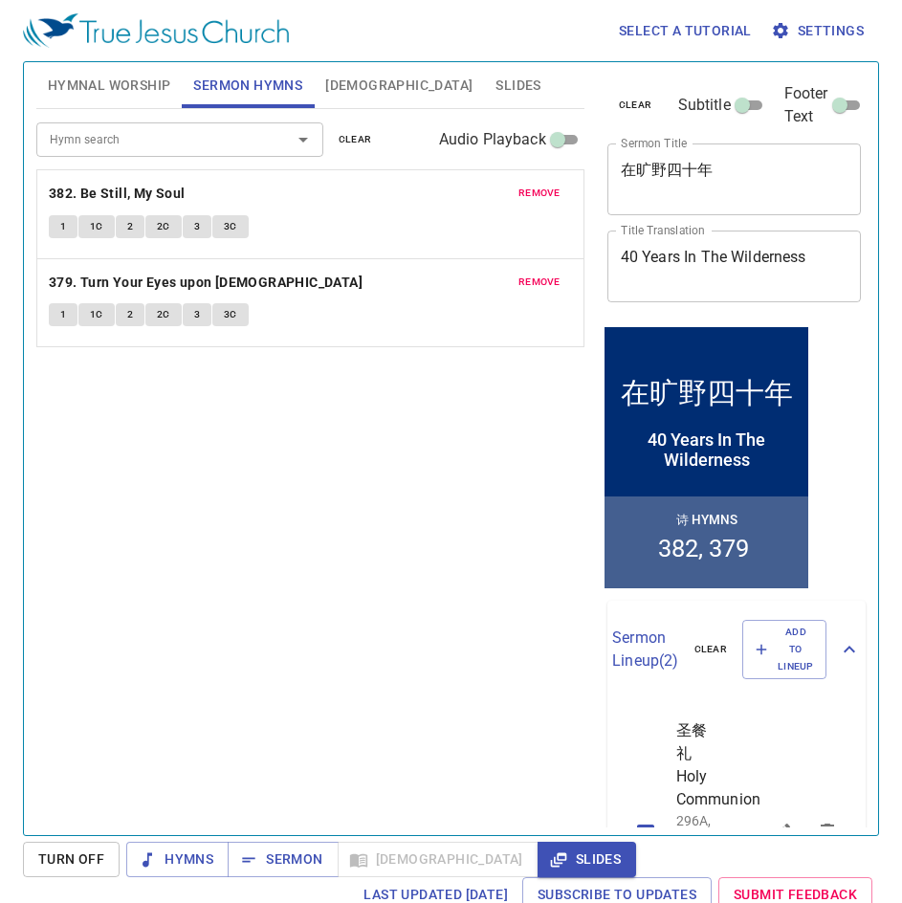
click at [496, 81] on span "Slides" at bounding box center [518, 86] width 45 height 24
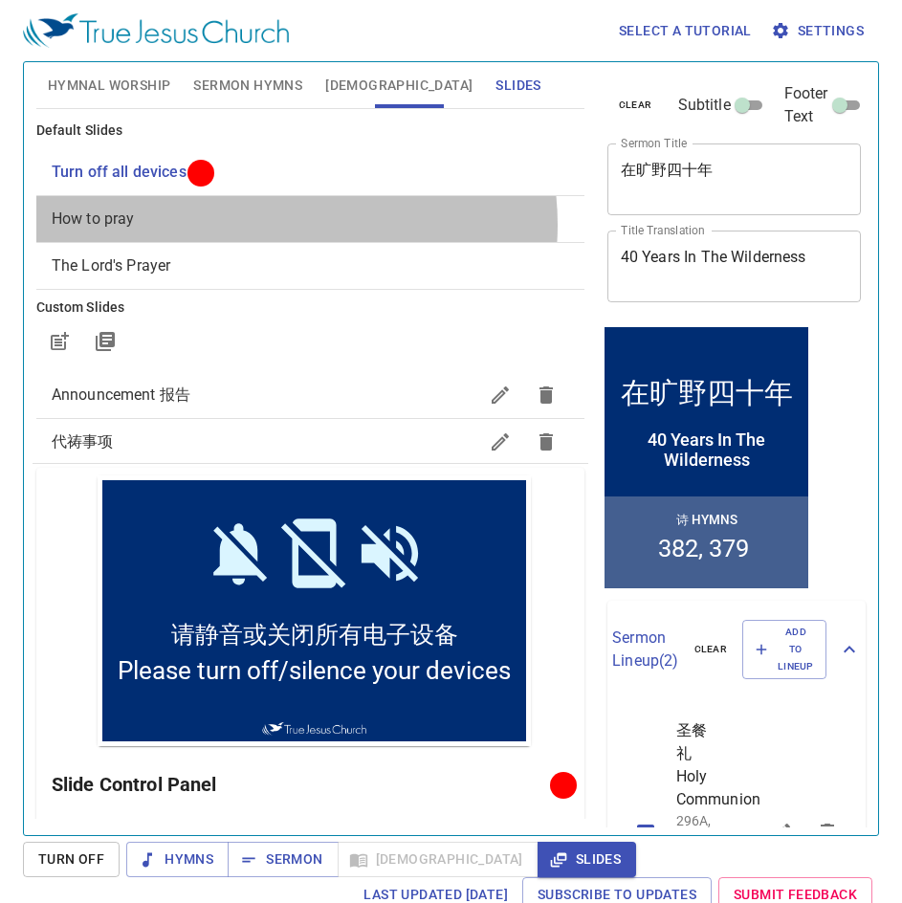
click at [286, 225] on span "How to pray" at bounding box center [311, 219] width 518 height 23
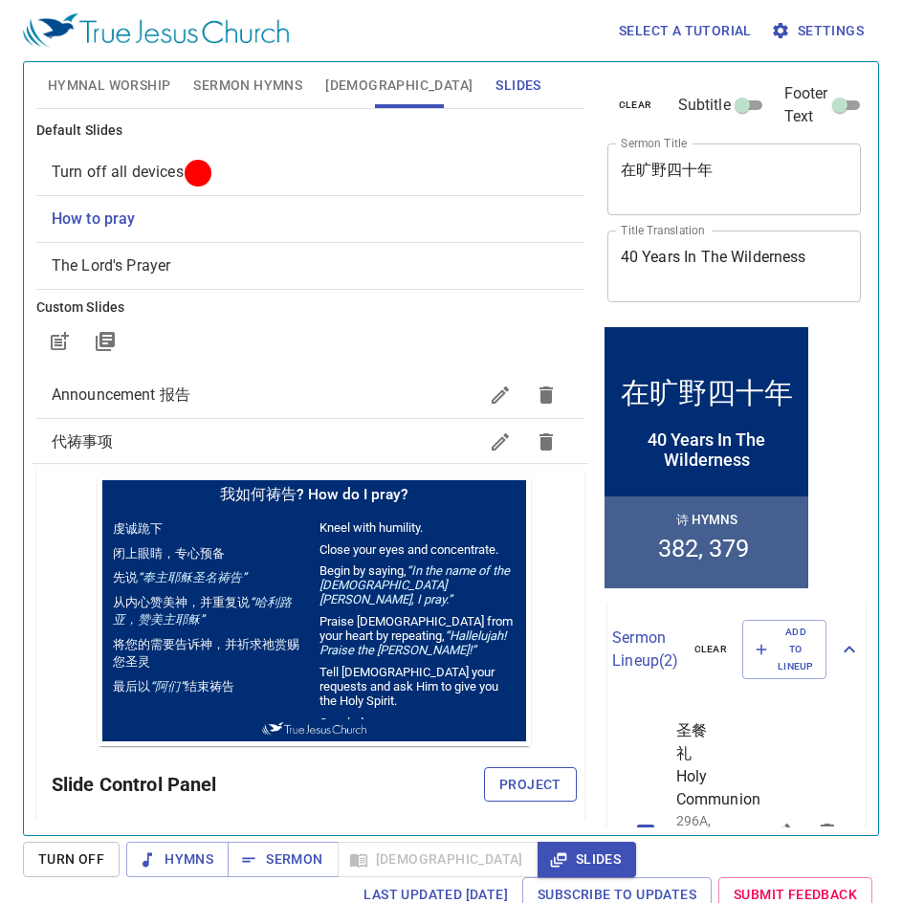
click at [509, 784] on span "Project" at bounding box center [530, 785] width 62 height 24
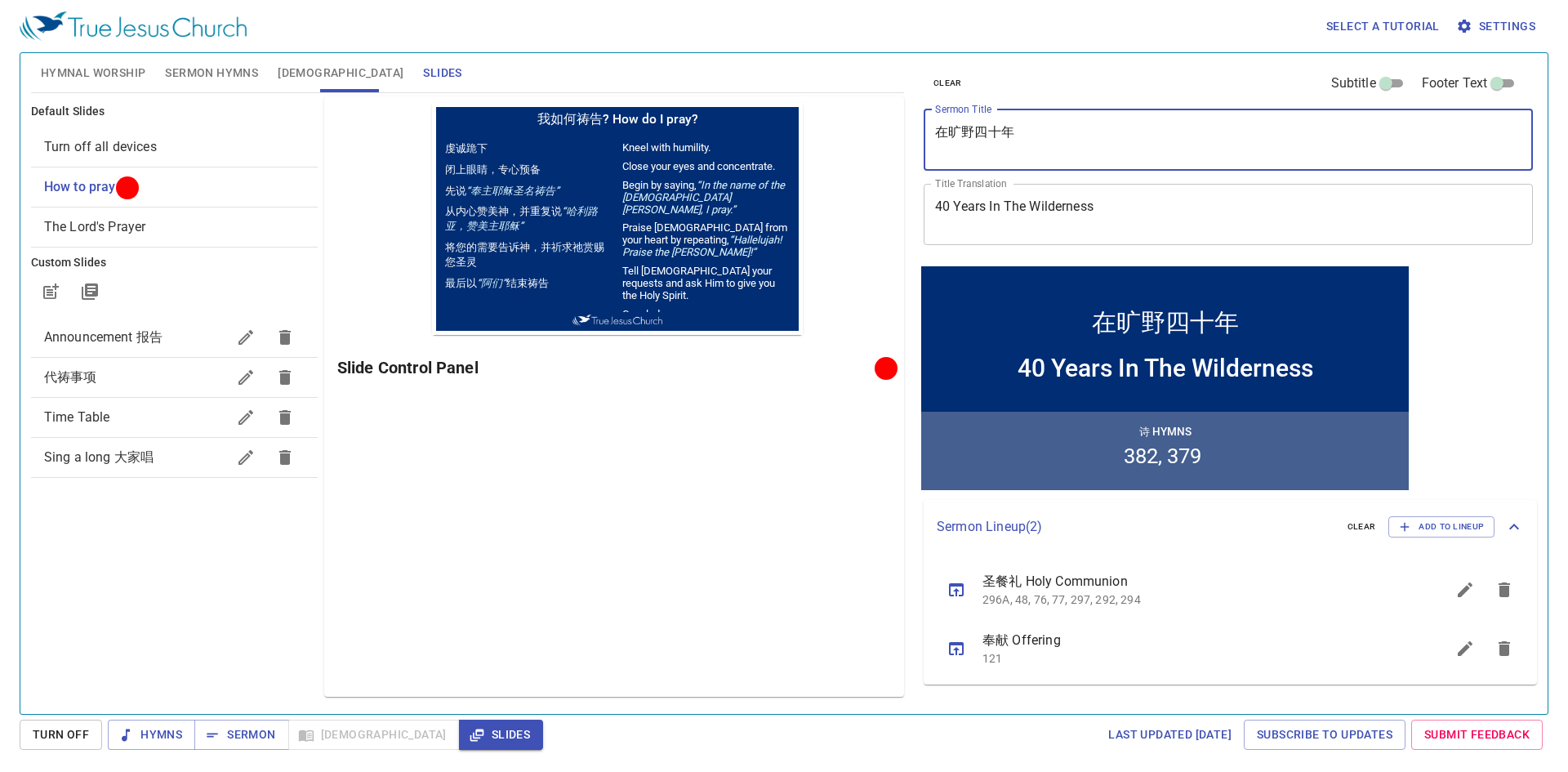
click at [924, 139] on div "在旷野四十年 x Sermon Title" at bounding box center [1228, 140] width 609 height 61
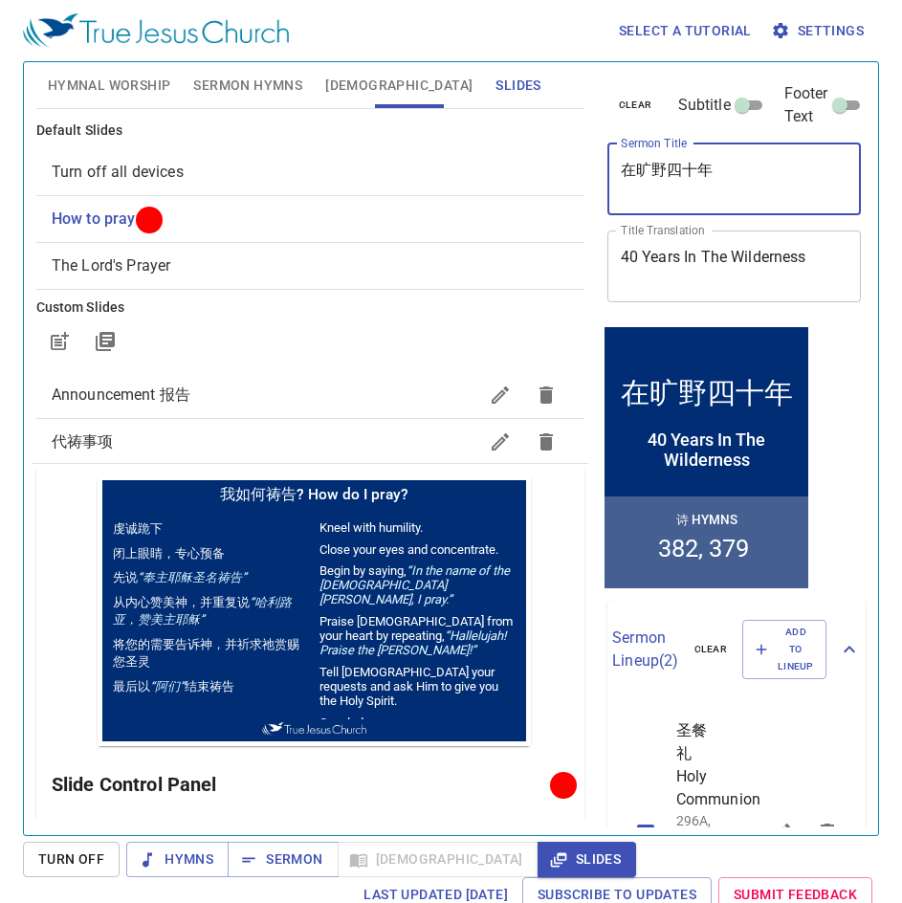
click at [89, 76] on span "Hymnal Worship" at bounding box center [109, 86] width 123 height 24
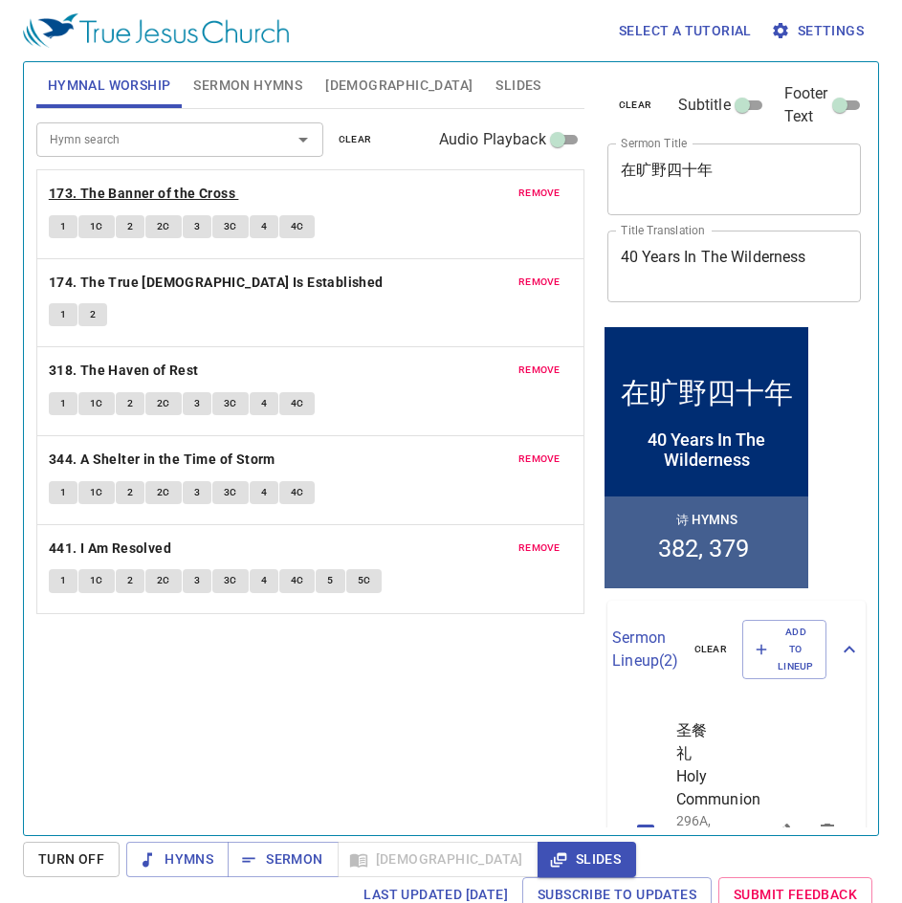
click at [178, 196] on b "173. The Banner of the Cross" at bounding box center [142, 194] width 187 height 24
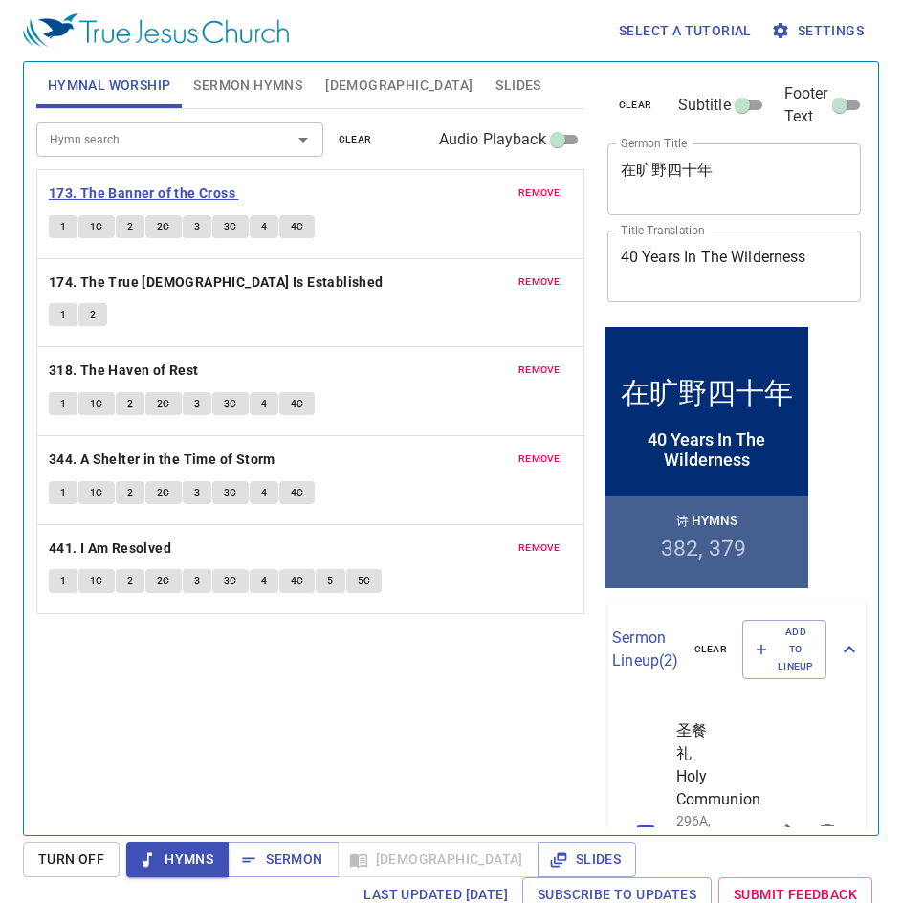
click at [133, 199] on b "173. The Banner of the Cross" at bounding box center [142, 194] width 187 height 24
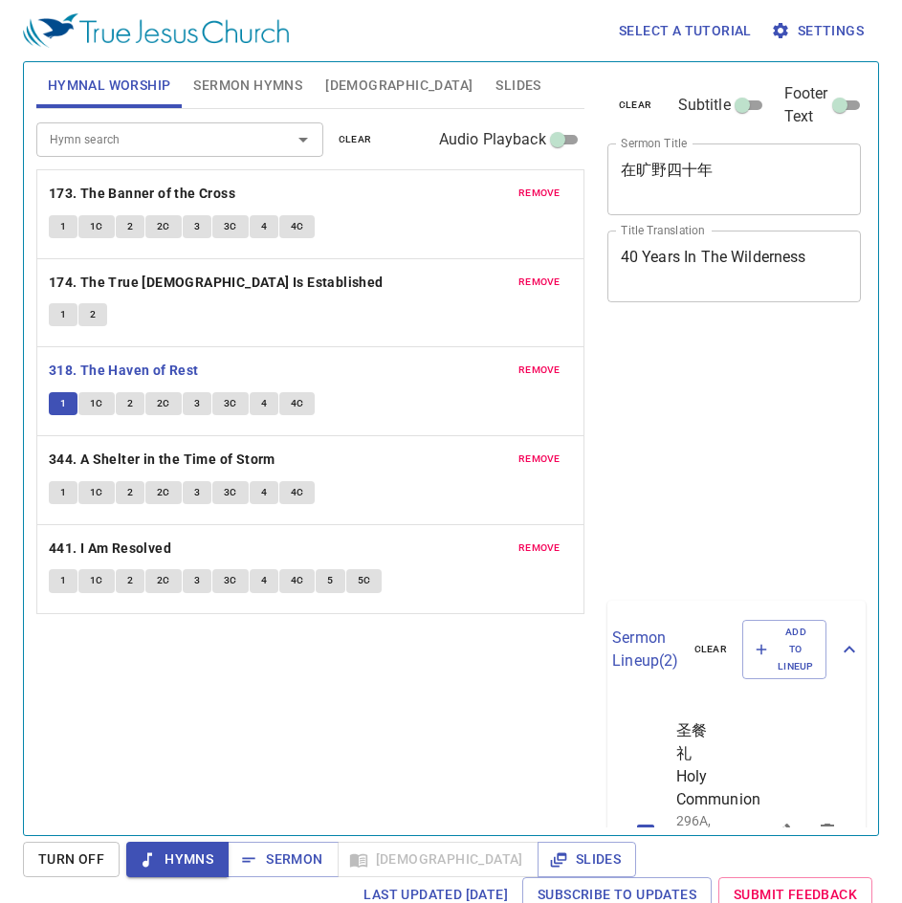
scroll to position [9, 0]
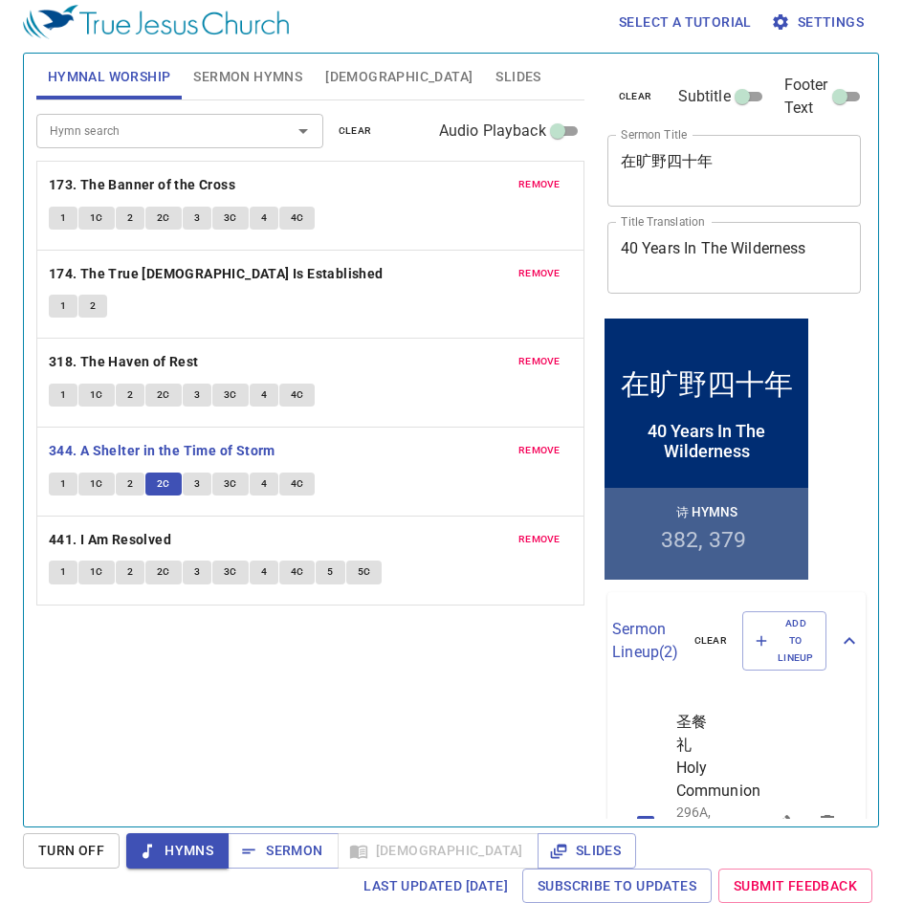
scroll to position [9, 0]
